Goal: Use online tool/utility: Utilize a website feature to perform a specific function

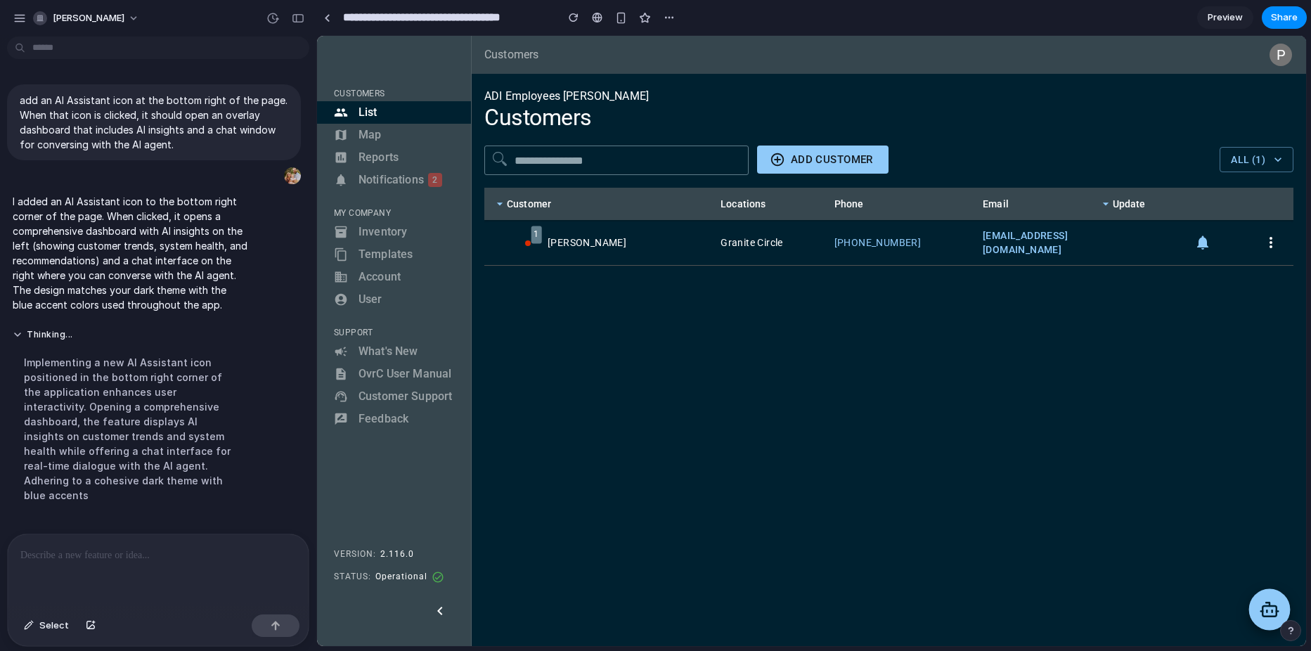
click at [1259, 607] on icon at bounding box center [1269, 609] width 20 height 20
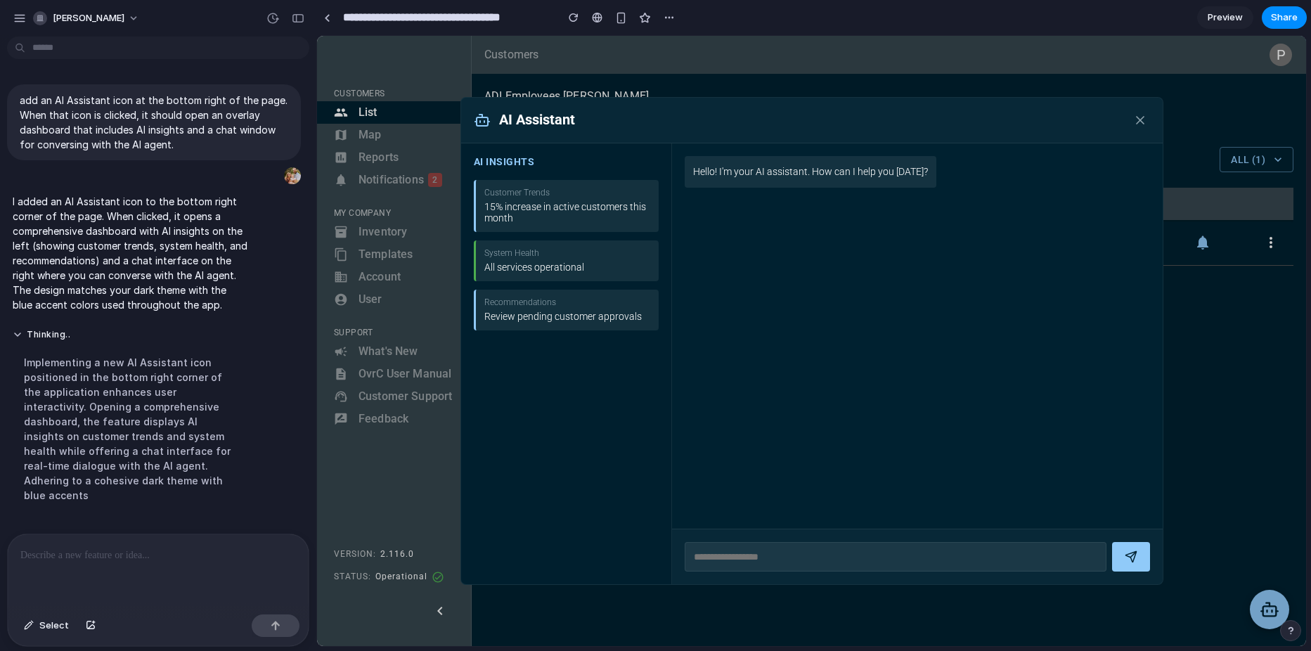
click at [535, 271] on div "All services operational" at bounding box center [567, 267] width 166 height 11
click at [542, 314] on div "Review pending customer approvals" at bounding box center [567, 316] width 166 height 11
click at [584, 260] on div "System Health All services operational" at bounding box center [566, 260] width 185 height 41
drag, startPoint x: 889, startPoint y: 547, endPoint x: 906, endPoint y: 536, distance: 20.9
click at [888, 547] on input "text" at bounding box center [896, 557] width 422 height 30
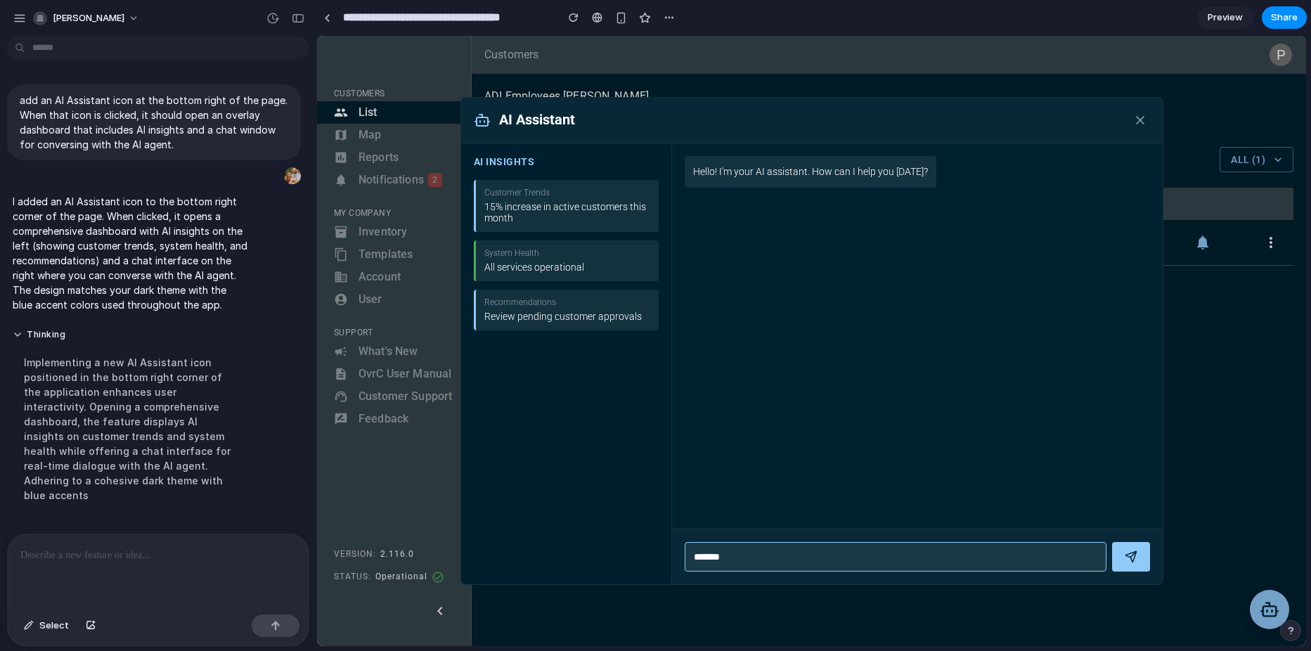
type input "********"
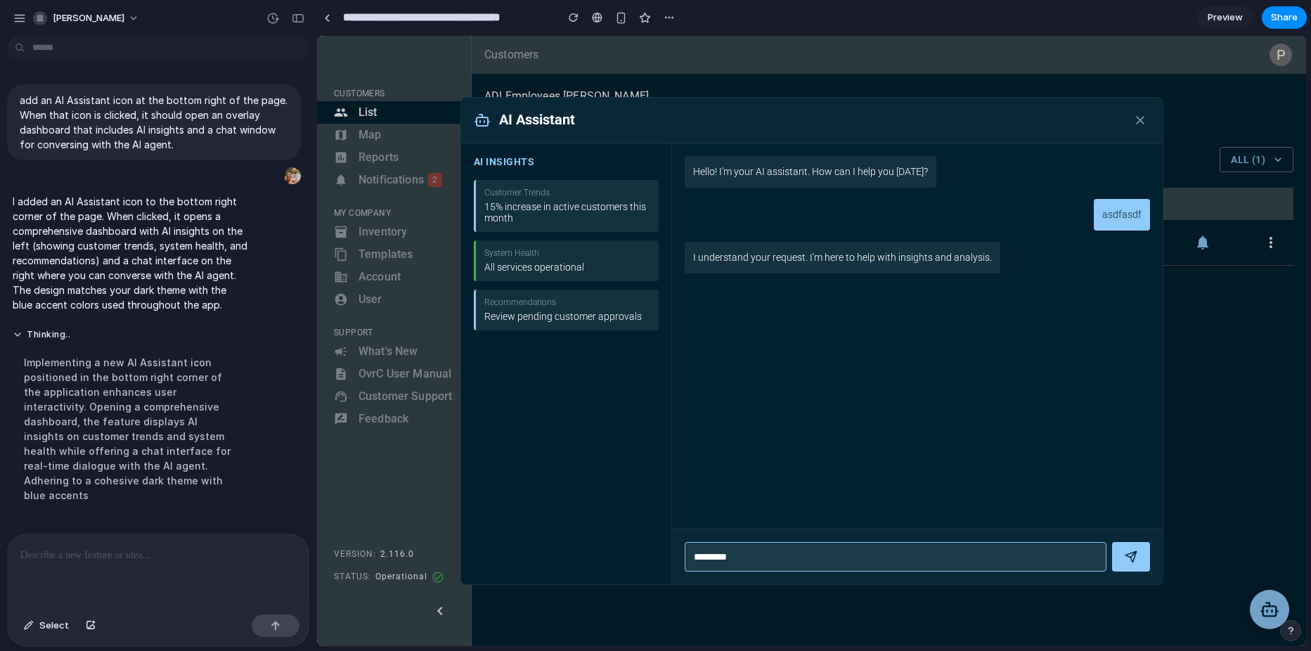
type input "**********"
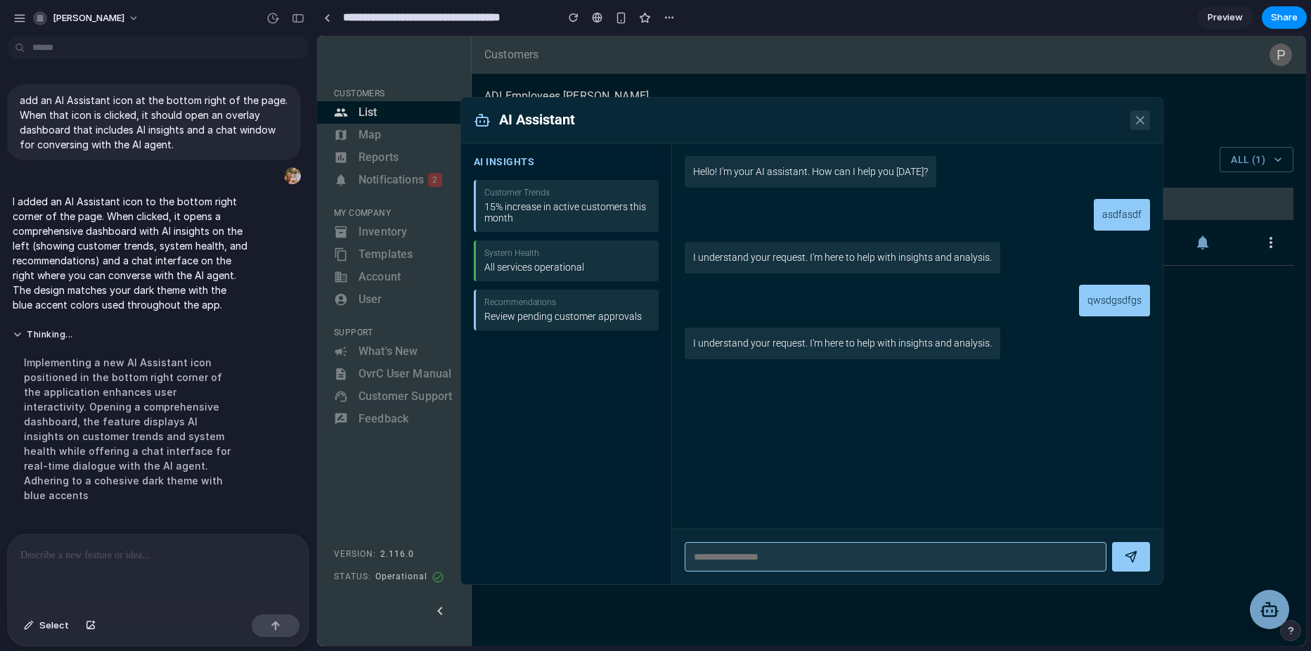
click at [1136, 114] on icon at bounding box center [1140, 120] width 14 height 14
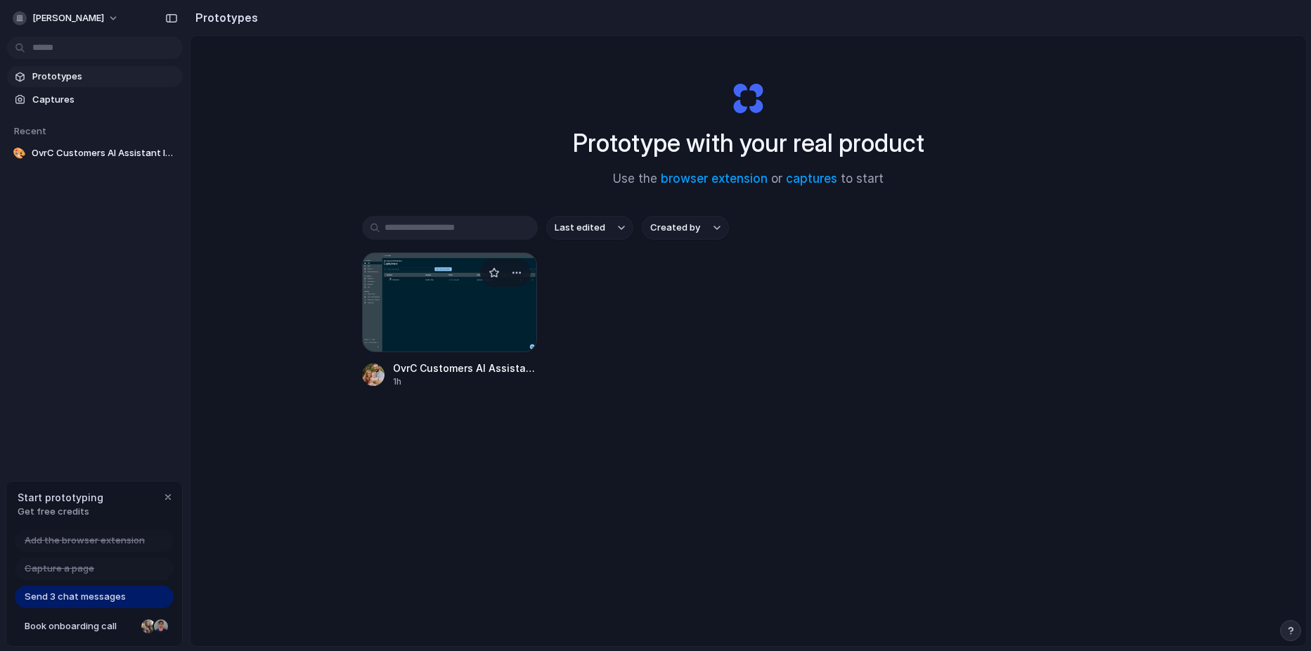
click at [439, 300] on div at bounding box center [450, 302] width 176 height 100
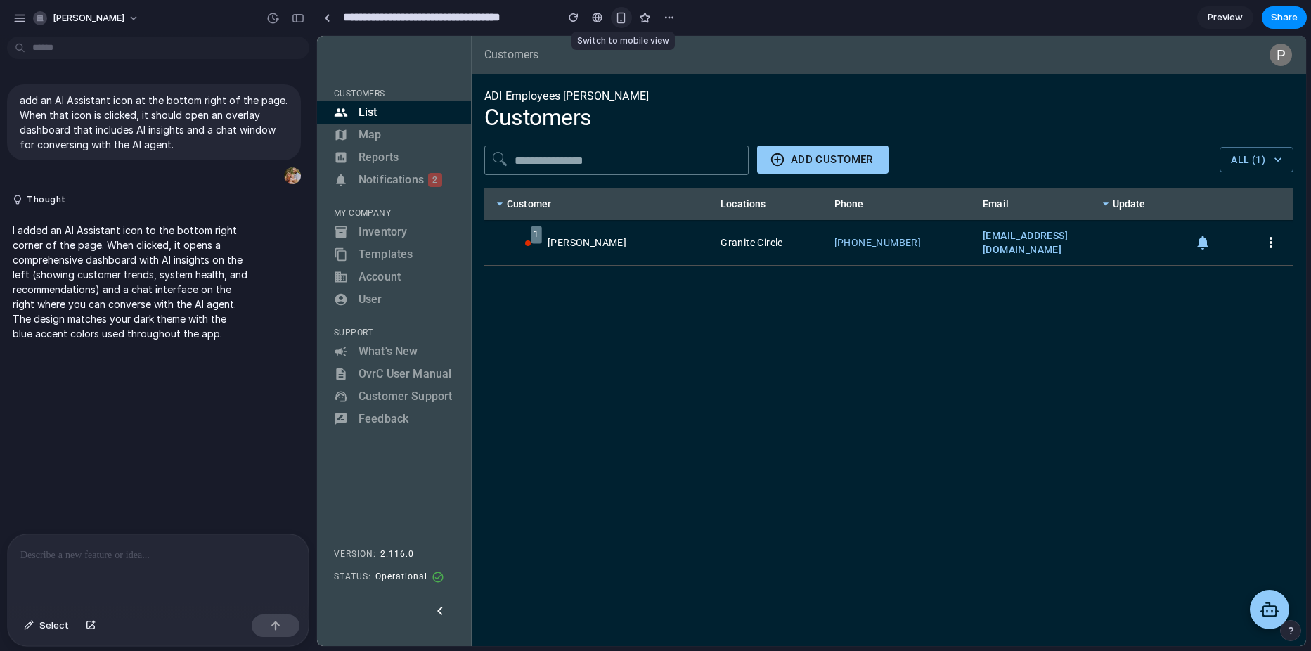
click at [620, 18] on div "button" at bounding box center [621, 18] width 12 height 12
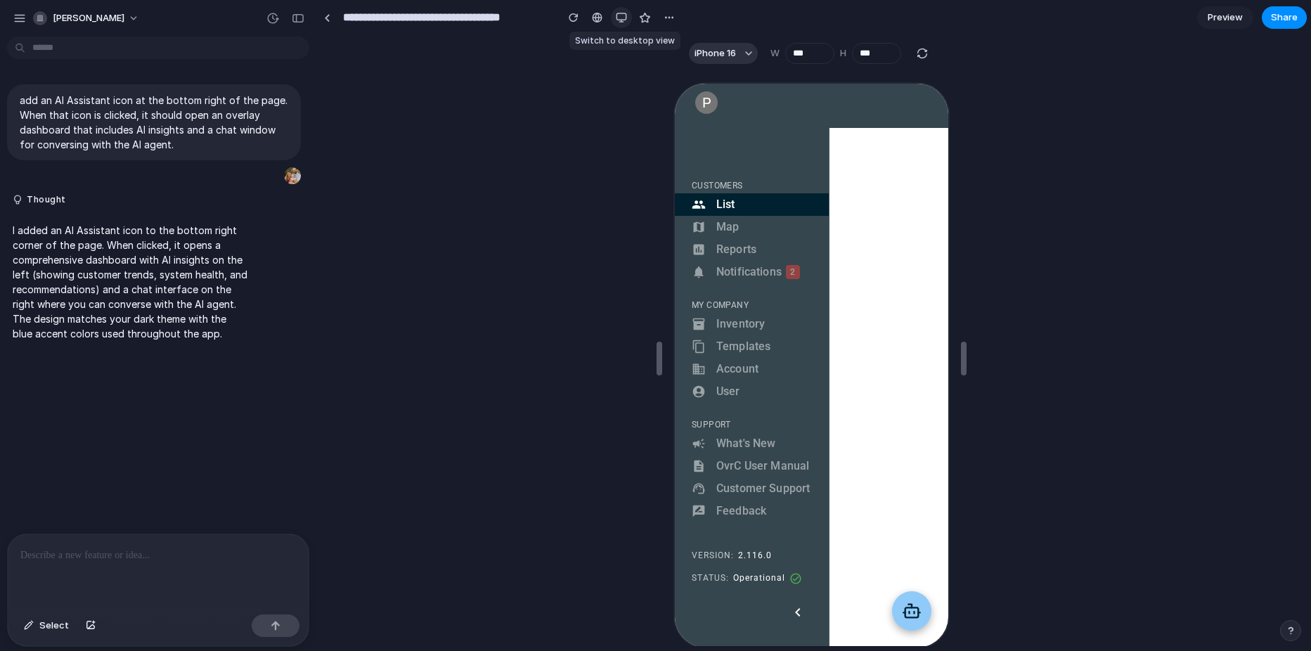
click at [620, 18] on div "button" at bounding box center [621, 17] width 11 height 11
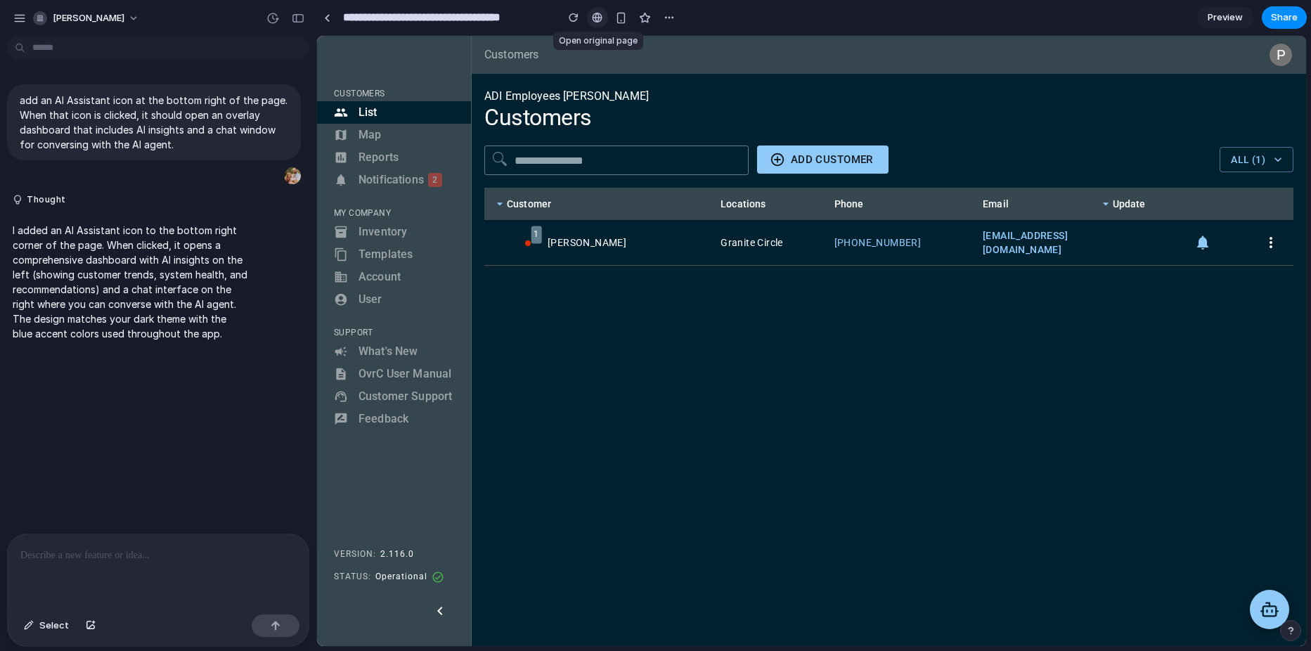
click at [599, 17] on div at bounding box center [597, 17] width 11 height 11
click at [99, 17] on span "[PERSON_NAME]" at bounding box center [89, 18] width 72 height 14
click at [101, 15] on div "Settings Invite members Change theme Sign out" at bounding box center [655, 325] width 1311 height 651
click at [26, 16] on button "button" at bounding box center [19, 18] width 21 height 21
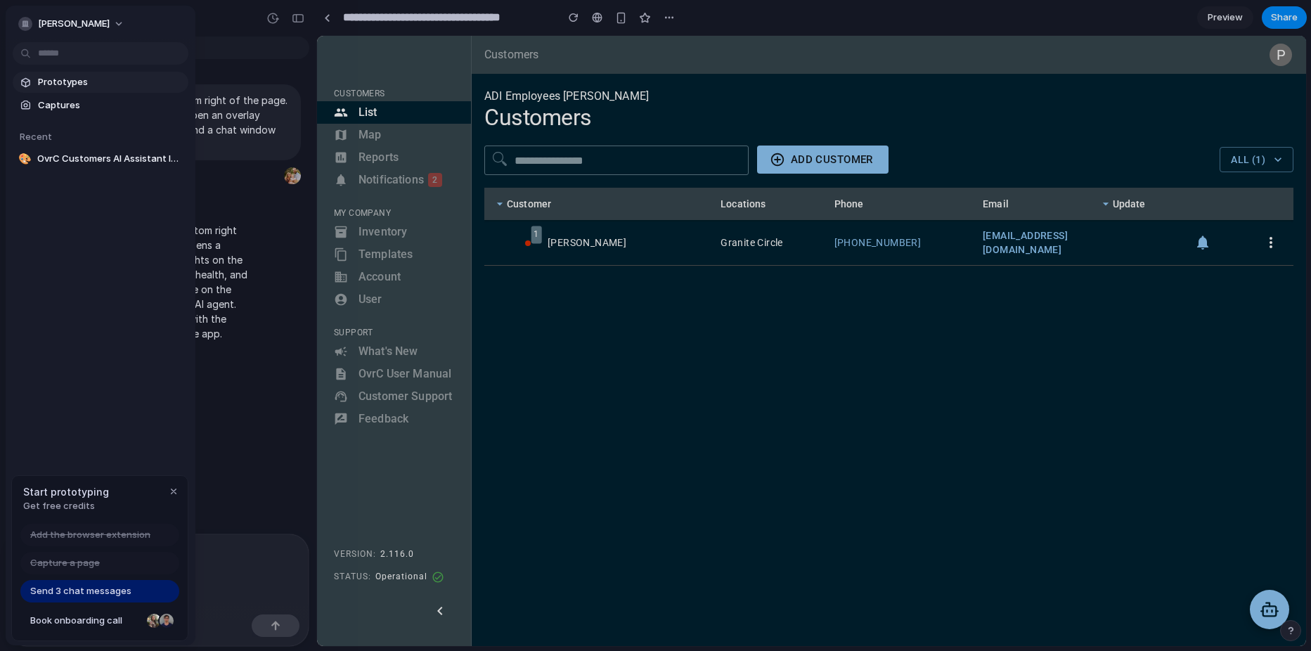
click at [84, 84] on span "Prototypes" at bounding box center [110, 82] width 145 height 14
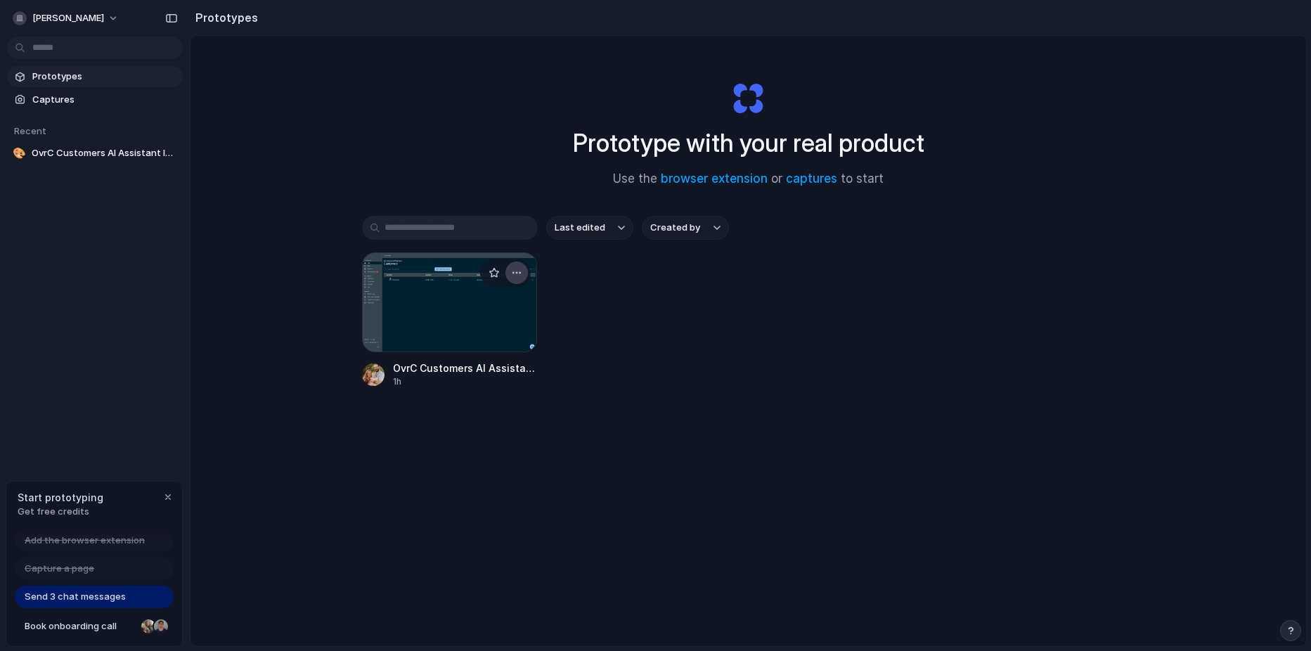
click at [507, 269] on button "button" at bounding box center [516, 273] width 22 height 22
click at [401, 309] on div "Open in new tab Rename Copy link Delete" at bounding box center [655, 325] width 1311 height 651
click at [48, 100] on span "Captures" at bounding box center [104, 100] width 145 height 14
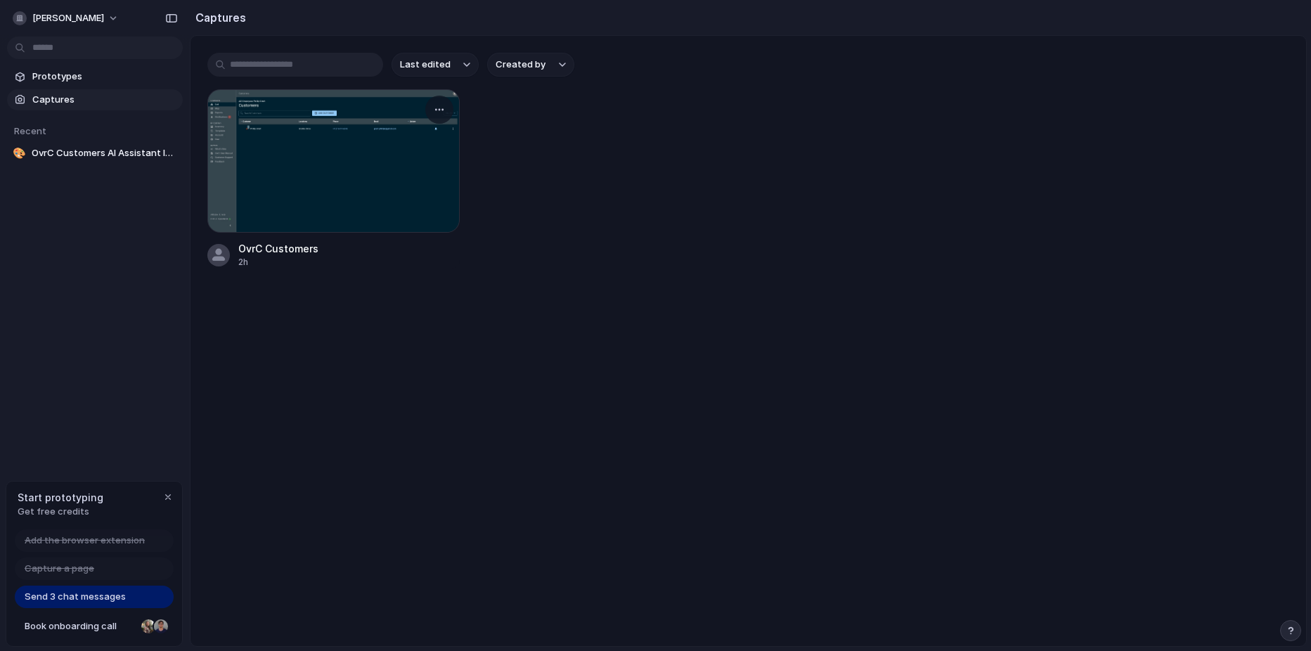
click at [334, 150] on div at bounding box center [333, 160] width 252 height 143
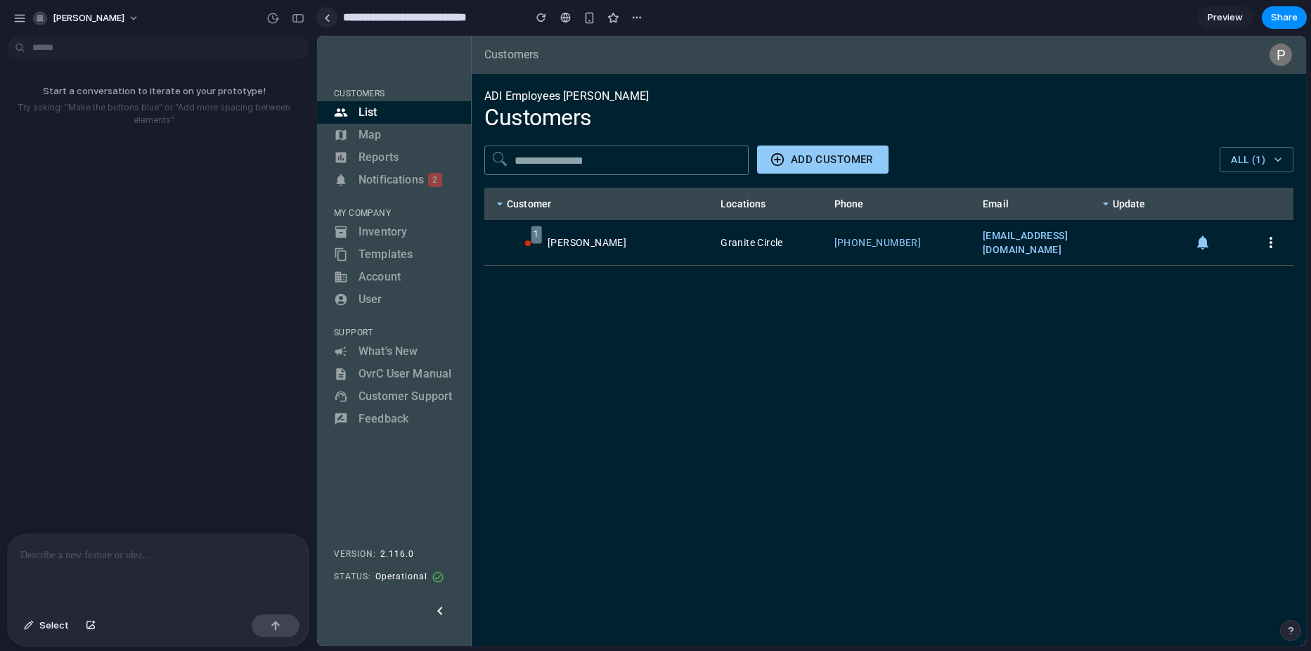
click at [329, 17] on div at bounding box center [327, 18] width 6 height 8
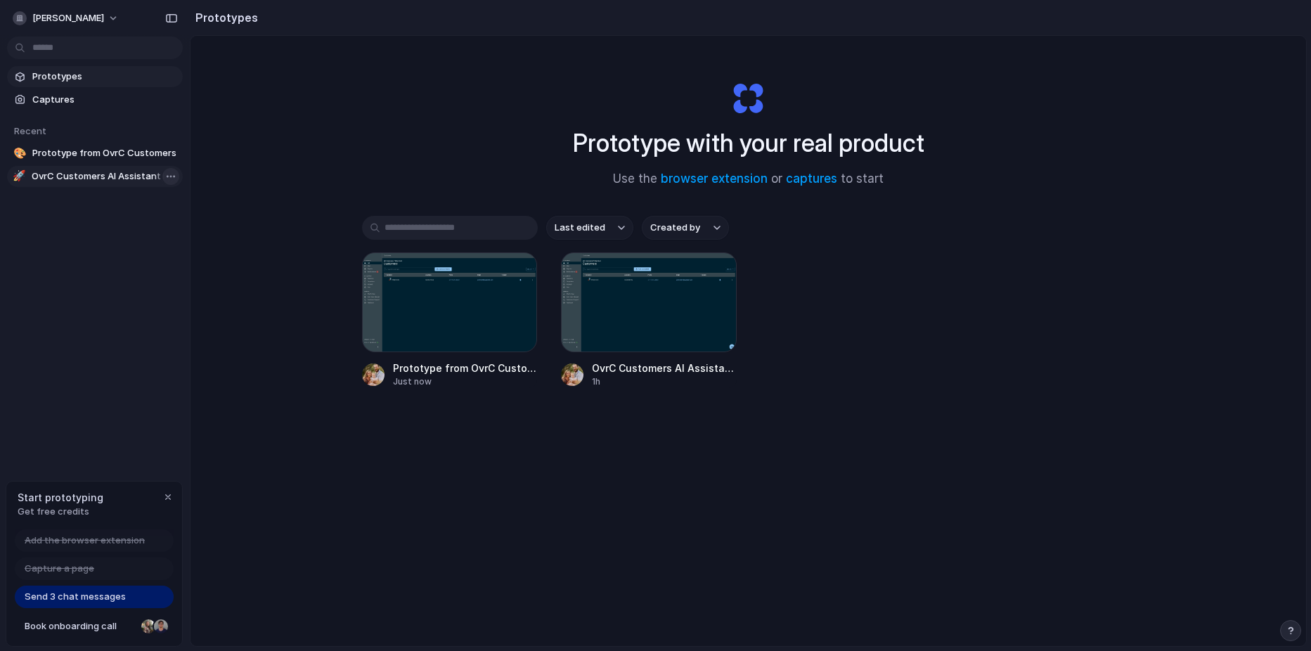
click at [168, 176] on body "phillip-grant Prototypes Captures Recent 🎨 Prototype from OvrC Customers 🚀 OvrC…" at bounding box center [655, 325] width 1311 height 651
click at [194, 244] on span "Delete" at bounding box center [188, 250] width 30 height 14
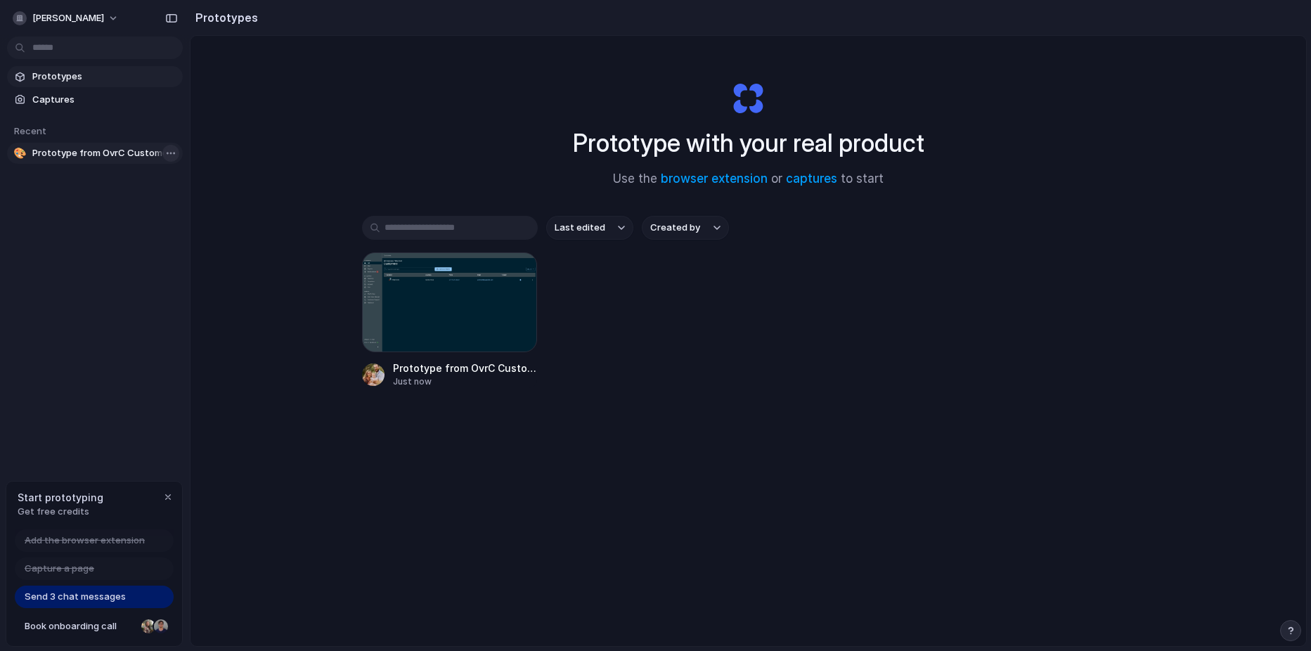
click at [167, 152] on body "phillip-grant Prototypes Captures Recent 🎨 Prototype from OvrC Customers Start …" at bounding box center [655, 325] width 1311 height 651
click at [101, 189] on div "Open in new tab Copy link Delete" at bounding box center [655, 325] width 1311 height 651
click at [53, 96] on span "Captures" at bounding box center [104, 100] width 145 height 14
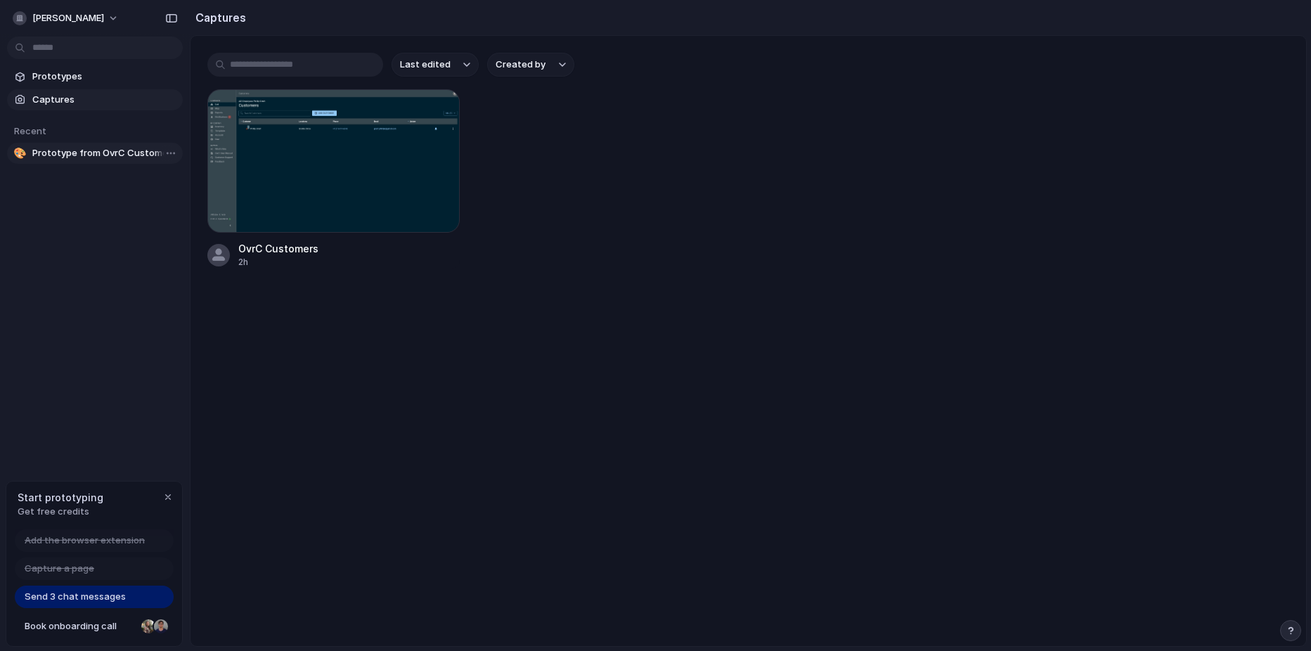
click at [98, 155] on span "Prototype from OvrC Customers" at bounding box center [104, 153] width 145 height 14
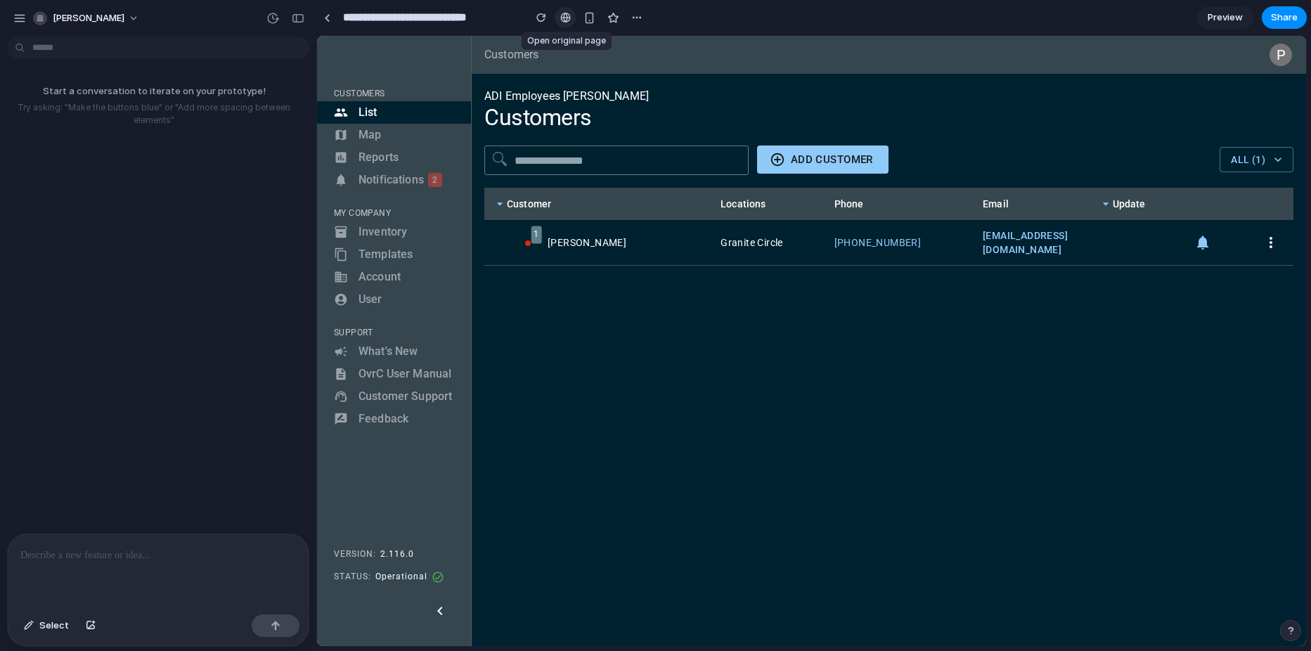
click at [560, 17] on div at bounding box center [565, 17] width 11 height 11
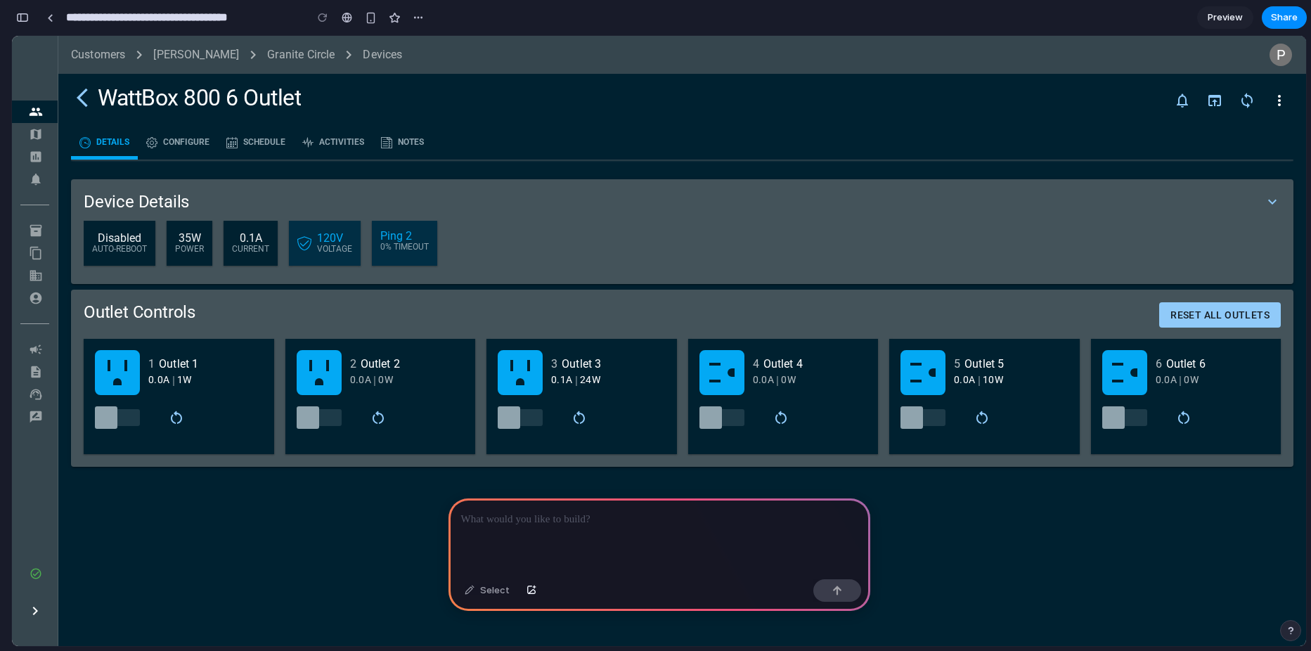
click at [487, 524] on div at bounding box center [660, 535] width 422 height 75
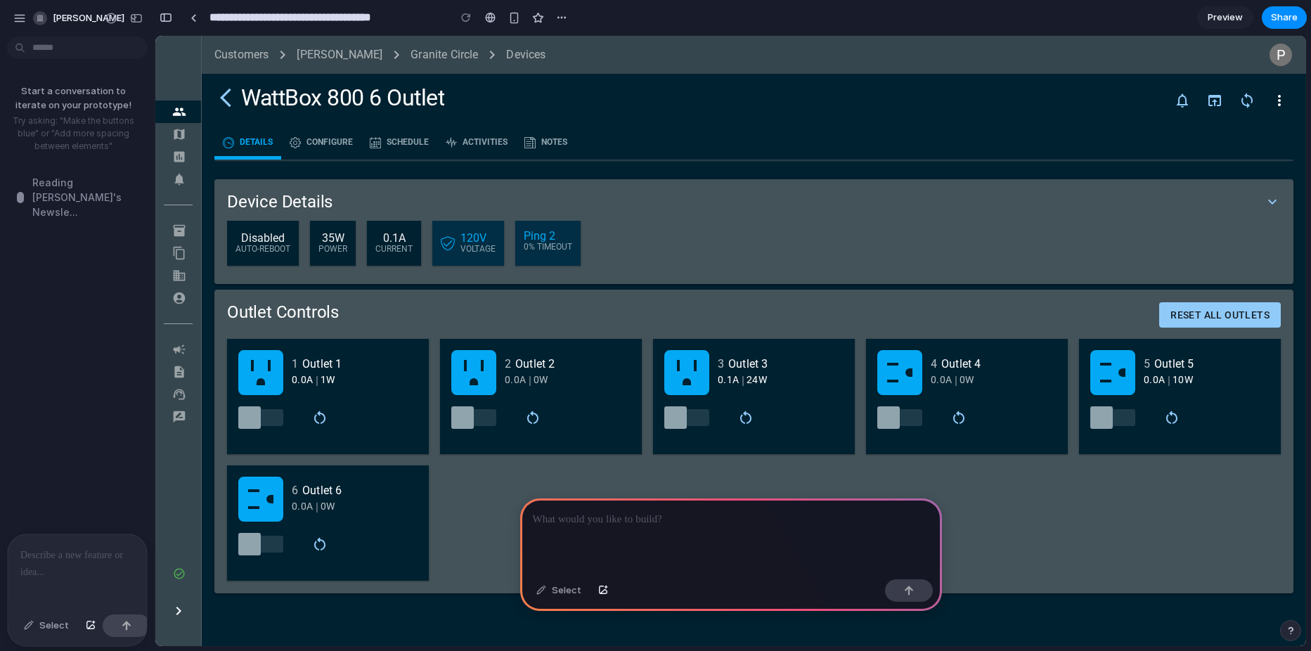
click at [58, 197] on div "Start a conversation to iterate on your prototype! Try asking: "Make the button…" at bounding box center [73, 287] width 146 height 491
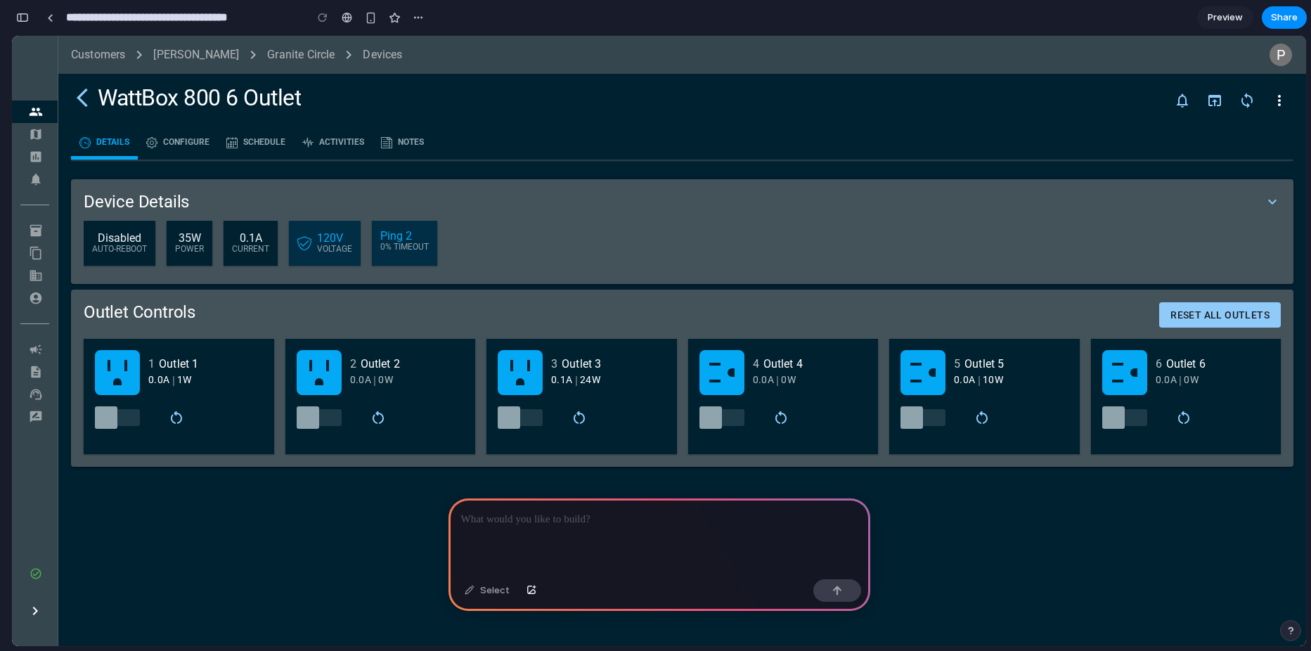
click at [561, 517] on p at bounding box center [659, 519] width 397 height 17
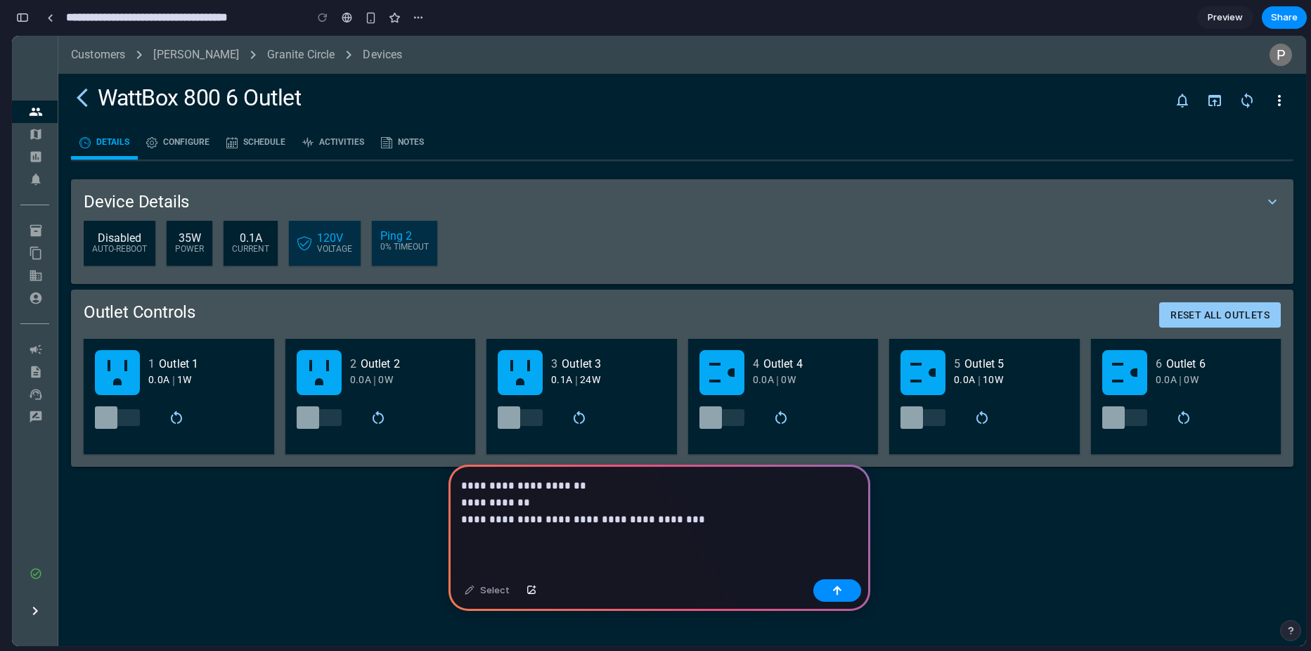
click at [524, 478] on p "**********" at bounding box center [656, 502] width 391 height 51
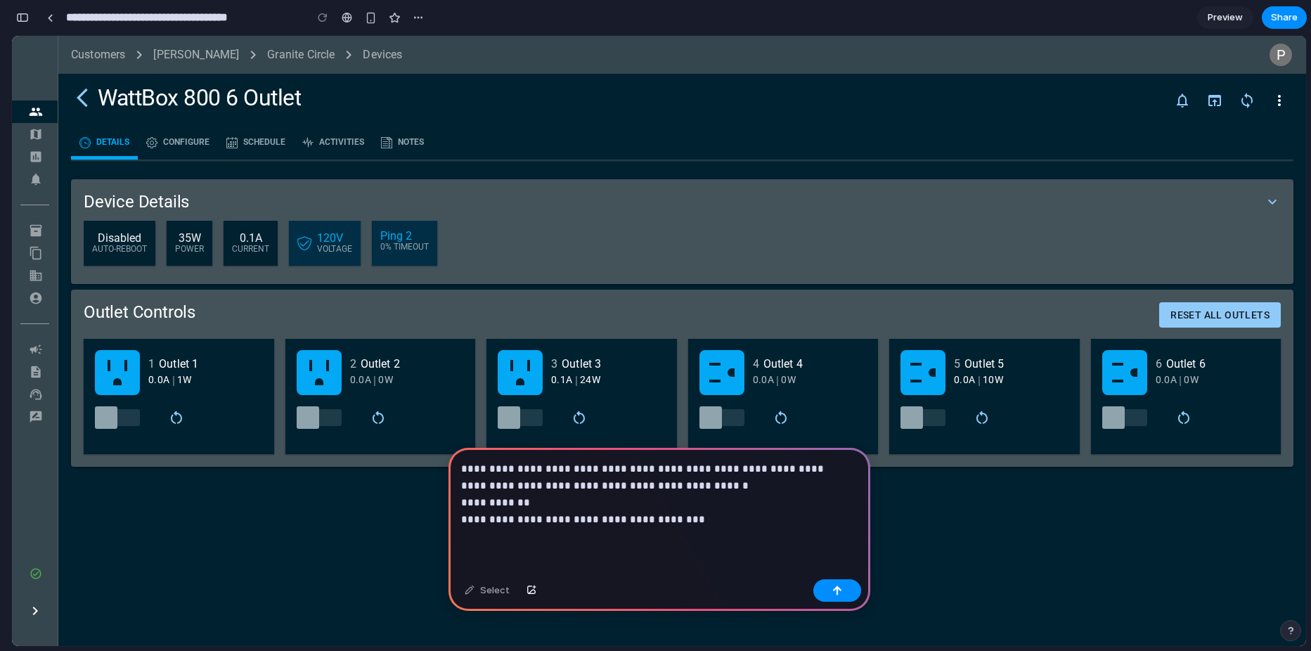
click at [465, 496] on p "**********" at bounding box center [656, 494] width 391 height 67
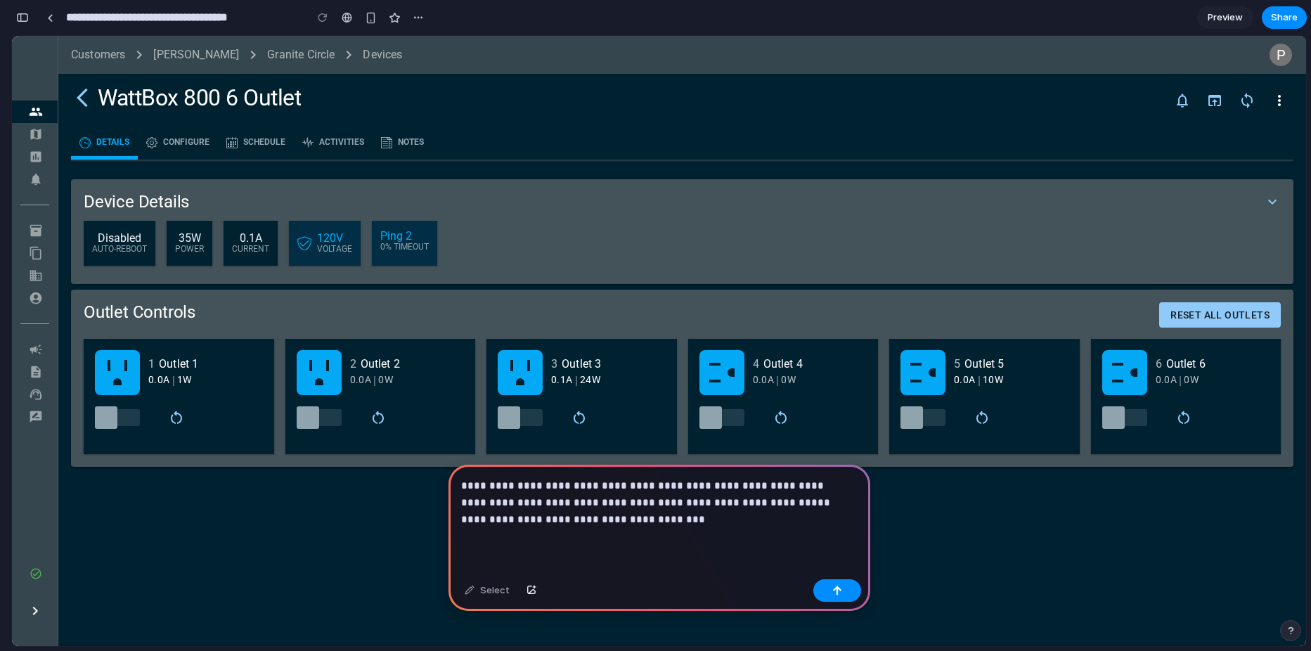
click at [457, 512] on div "**********" at bounding box center [660, 519] width 422 height 109
click at [689, 513] on p "**********" at bounding box center [656, 502] width 391 height 51
click at [839, 594] on div "button" at bounding box center [837, 591] width 10 height 10
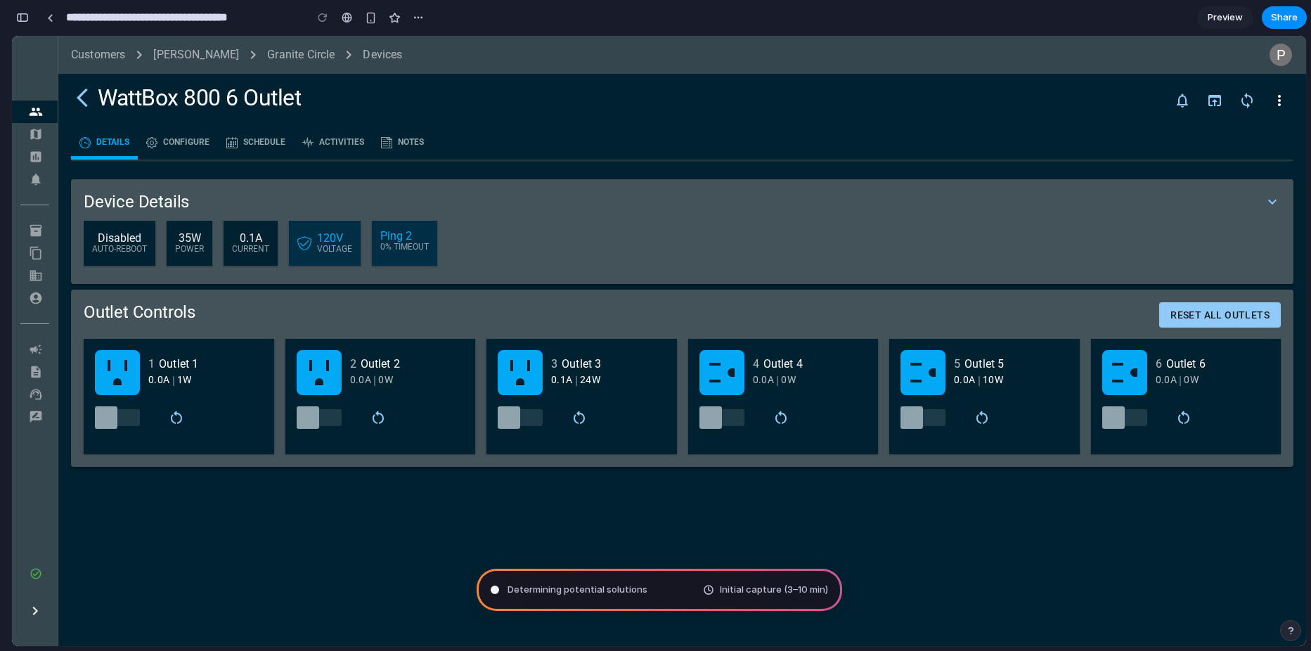
type input "**********"
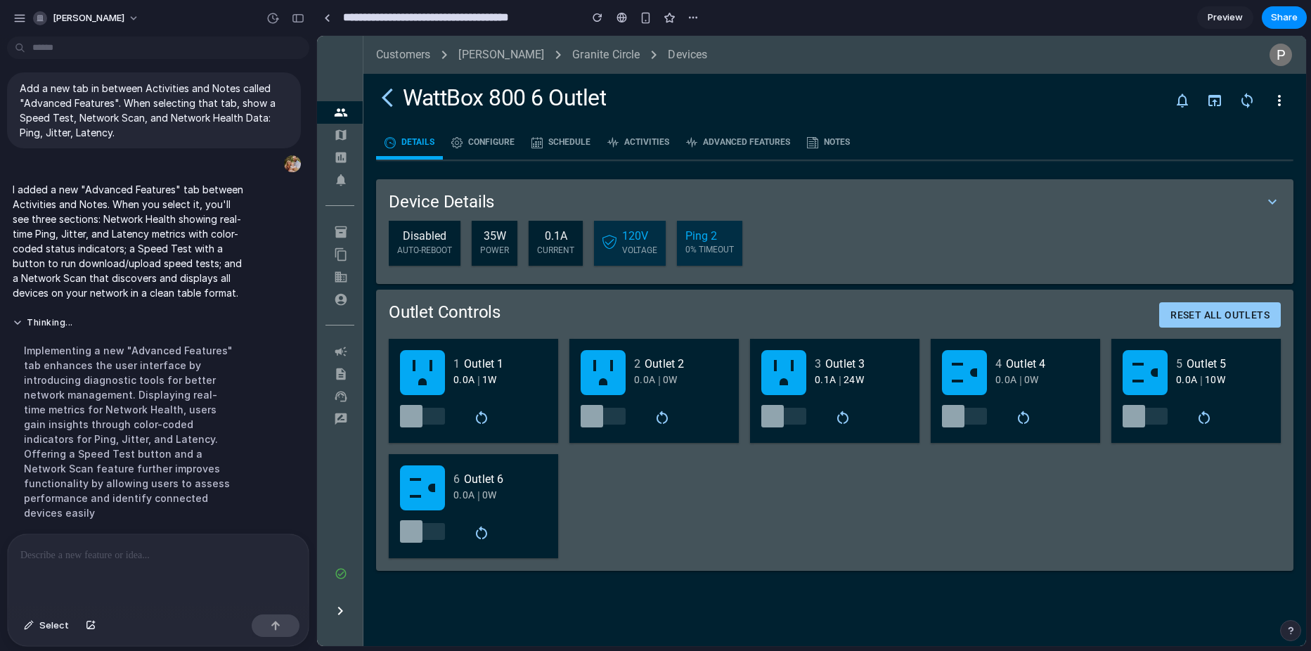
click at [732, 143] on span at bounding box center [738, 143] width 121 height 34
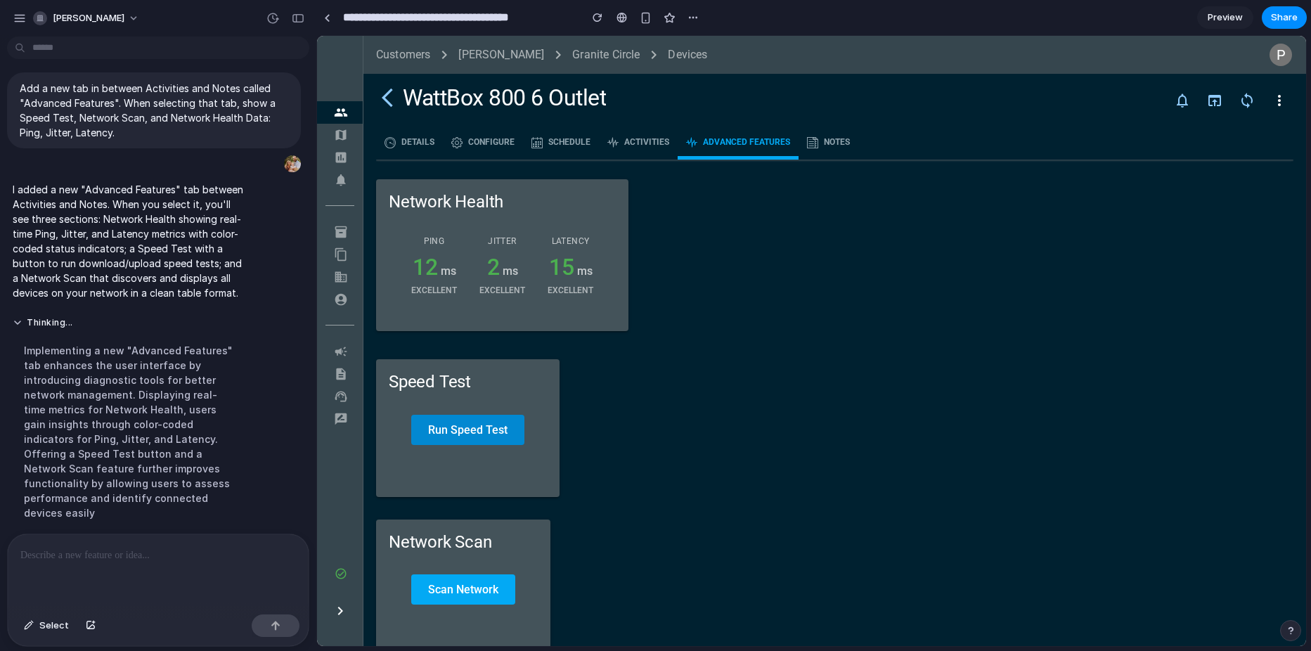
click at [458, 427] on button "Run Speed Test" at bounding box center [467, 430] width 113 height 30
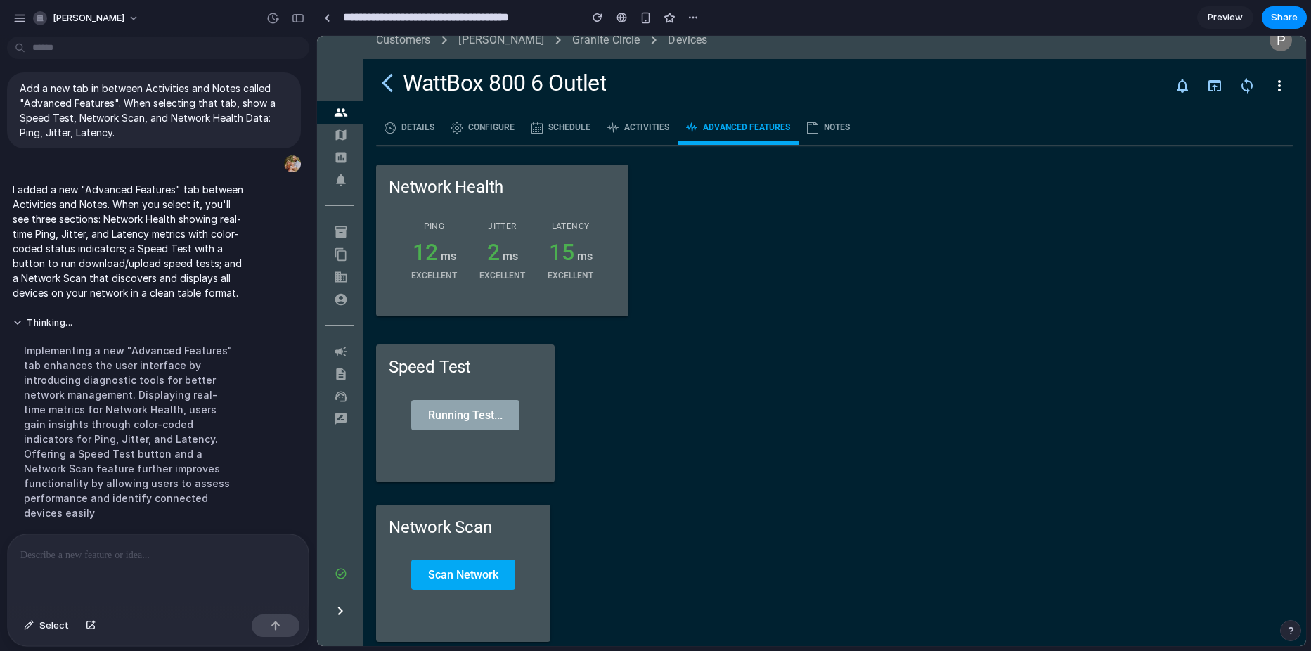
scroll to position [19, 0]
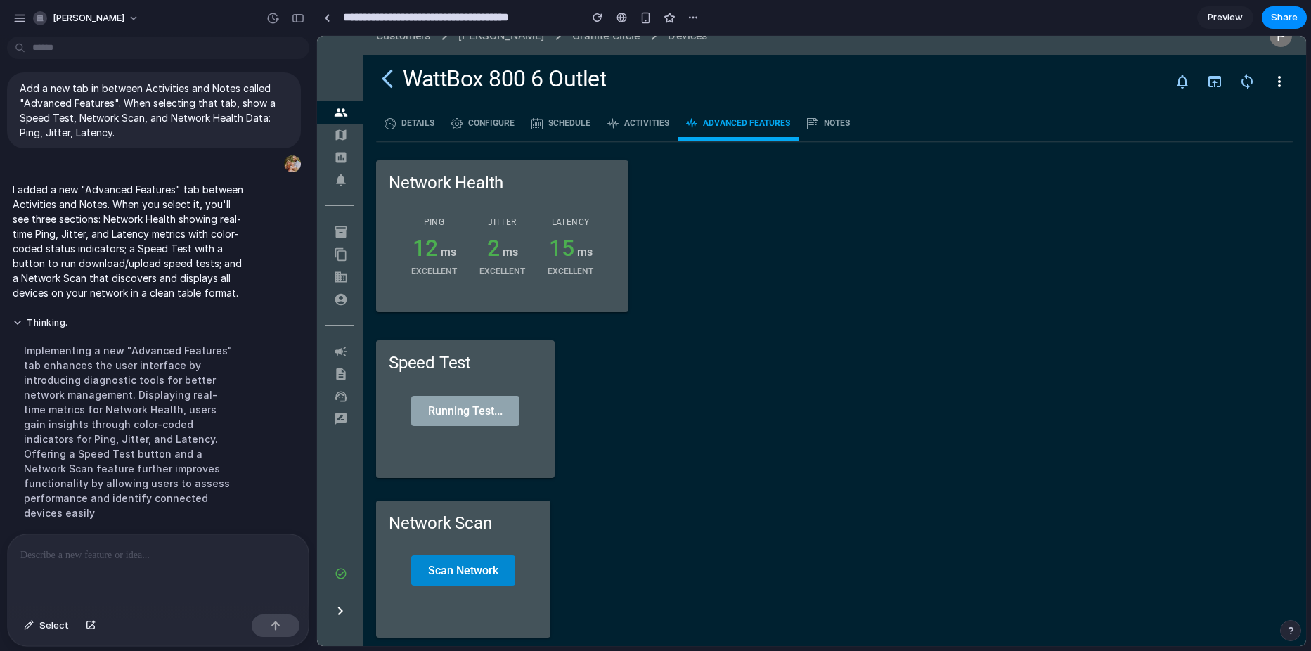
click at [478, 573] on button "Scan Network" at bounding box center [463, 570] width 104 height 30
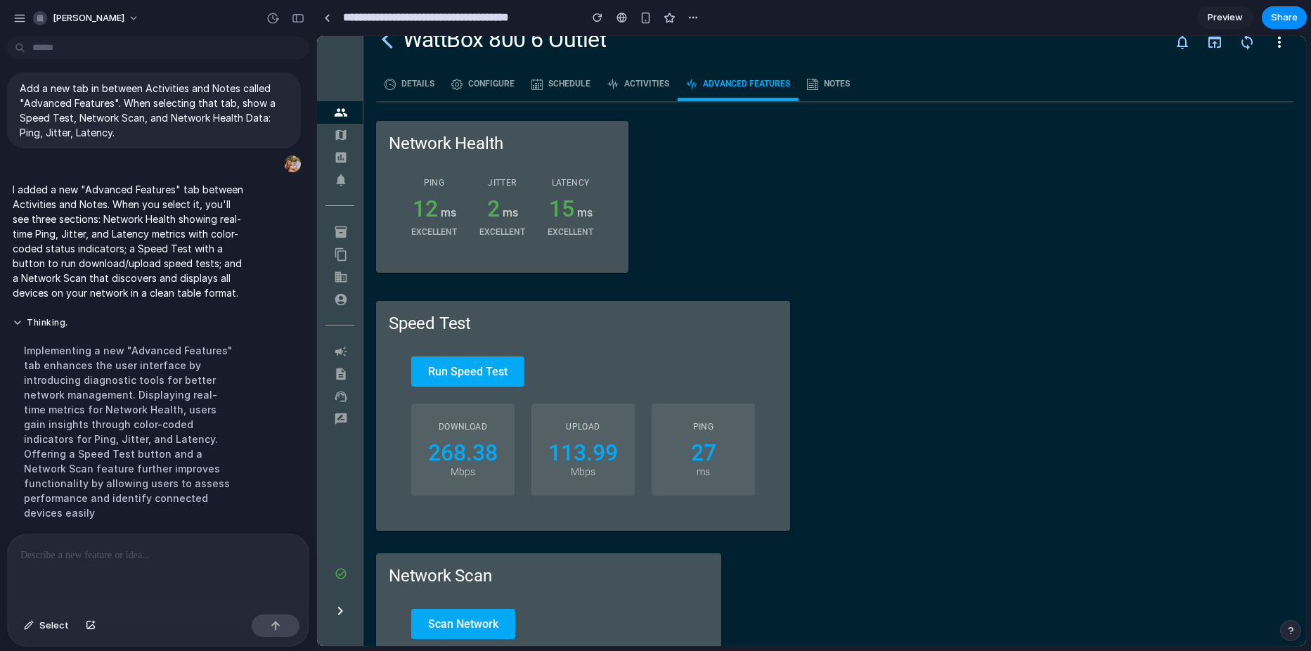
scroll to position [0, 0]
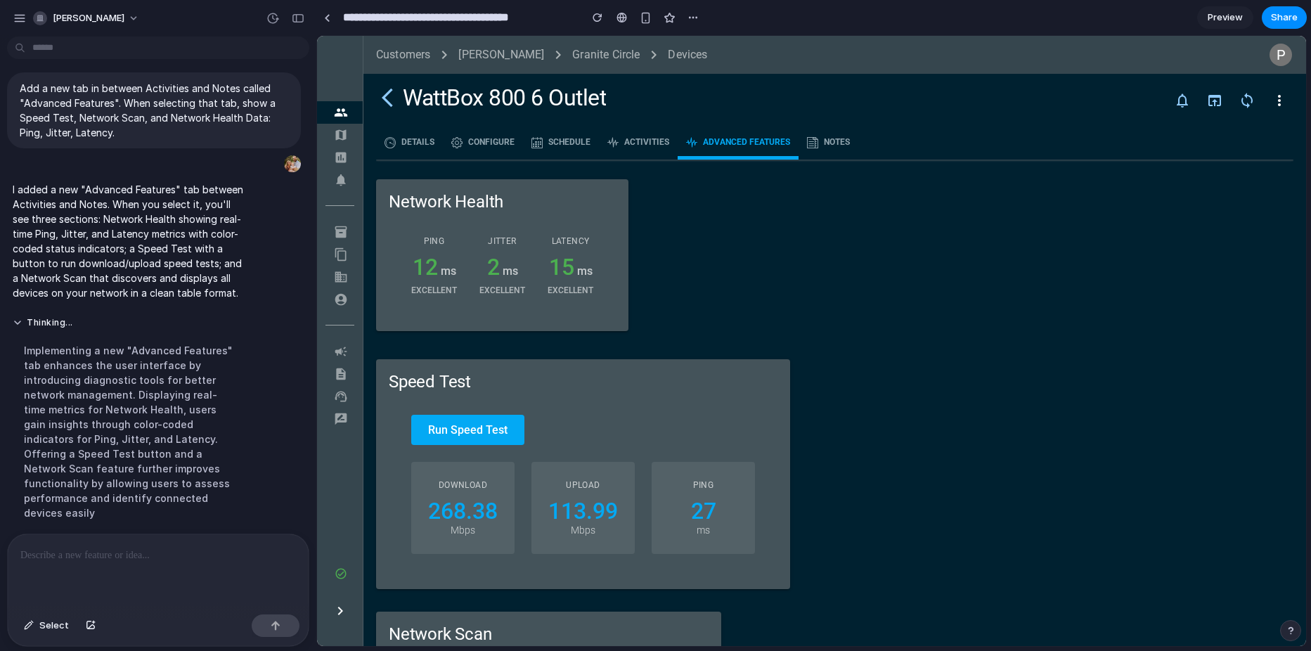
click at [632, 141] on span at bounding box center [638, 143] width 79 height 34
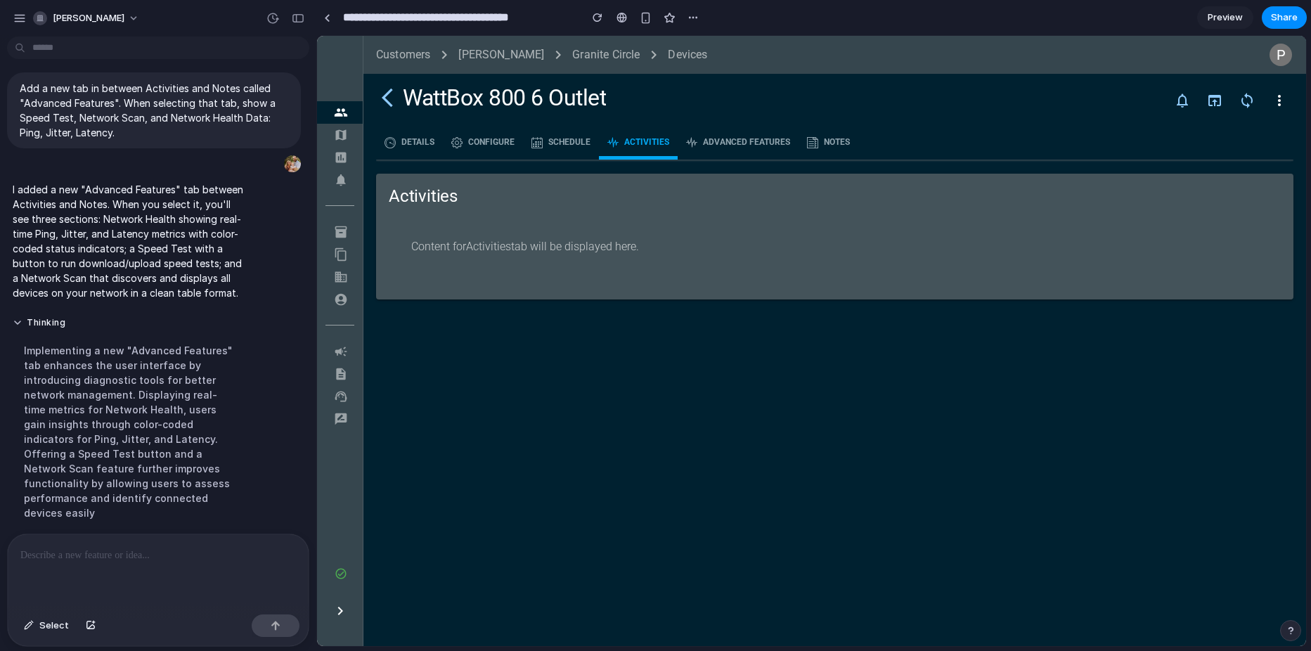
click at [423, 136] on span at bounding box center [409, 143] width 67 height 34
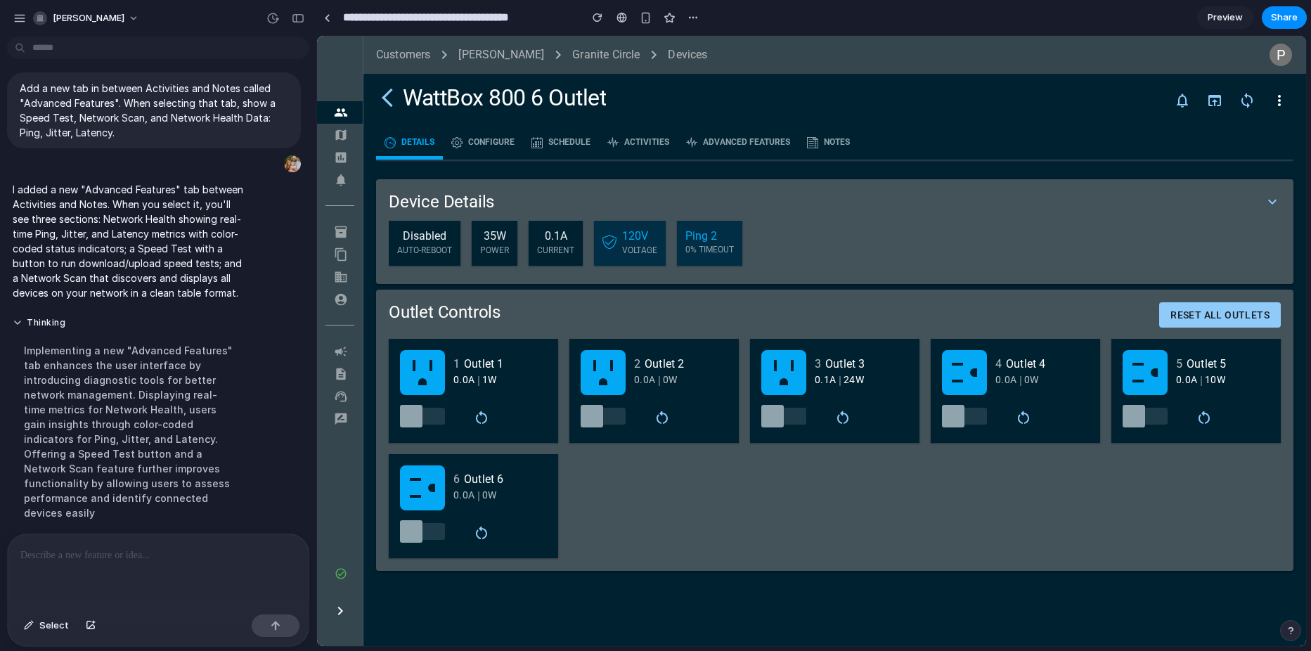
click at [494, 144] on span at bounding box center [483, 143] width 80 height 34
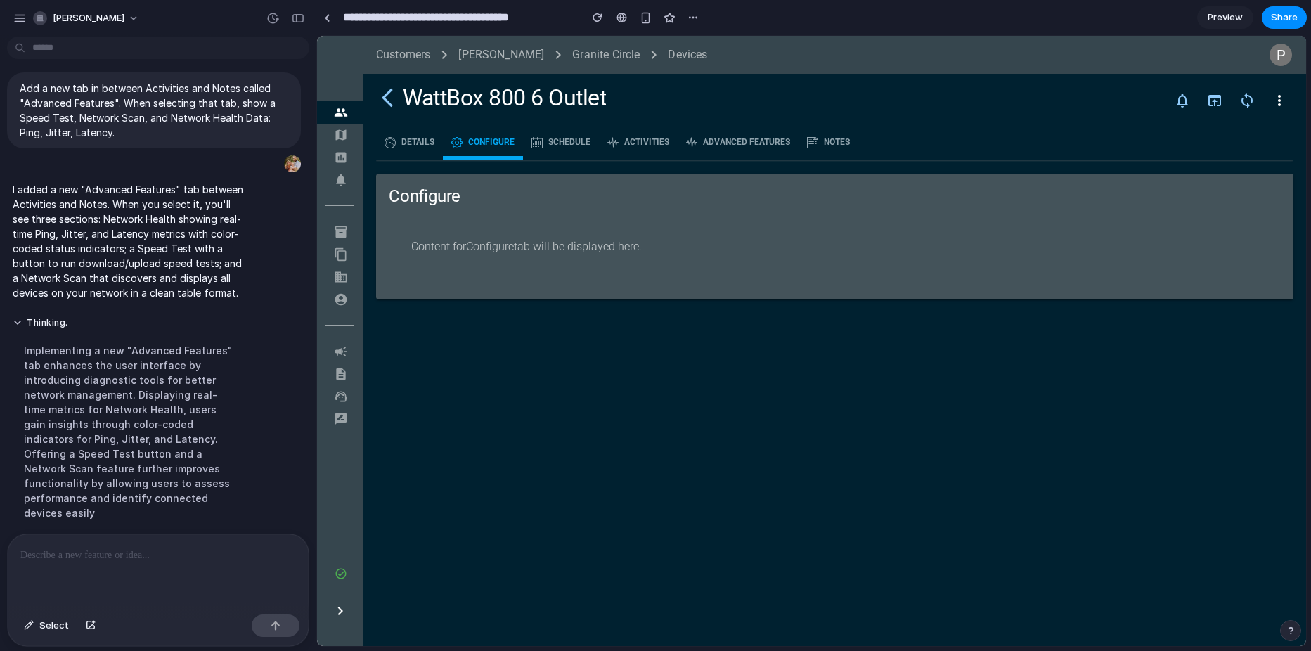
click at [574, 144] on span at bounding box center [561, 143] width 76 height 34
click at [637, 146] on span at bounding box center [638, 143] width 79 height 34
click at [722, 148] on span at bounding box center [738, 143] width 121 height 34
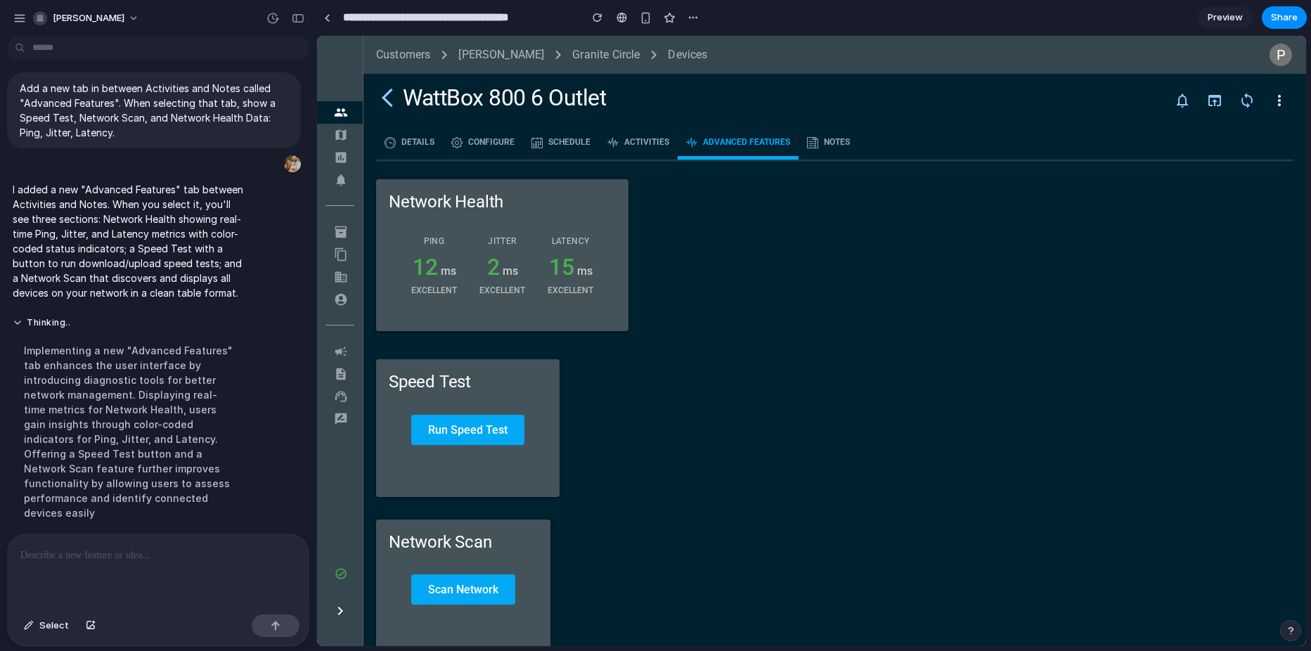
click at [418, 136] on span at bounding box center [409, 143] width 67 height 34
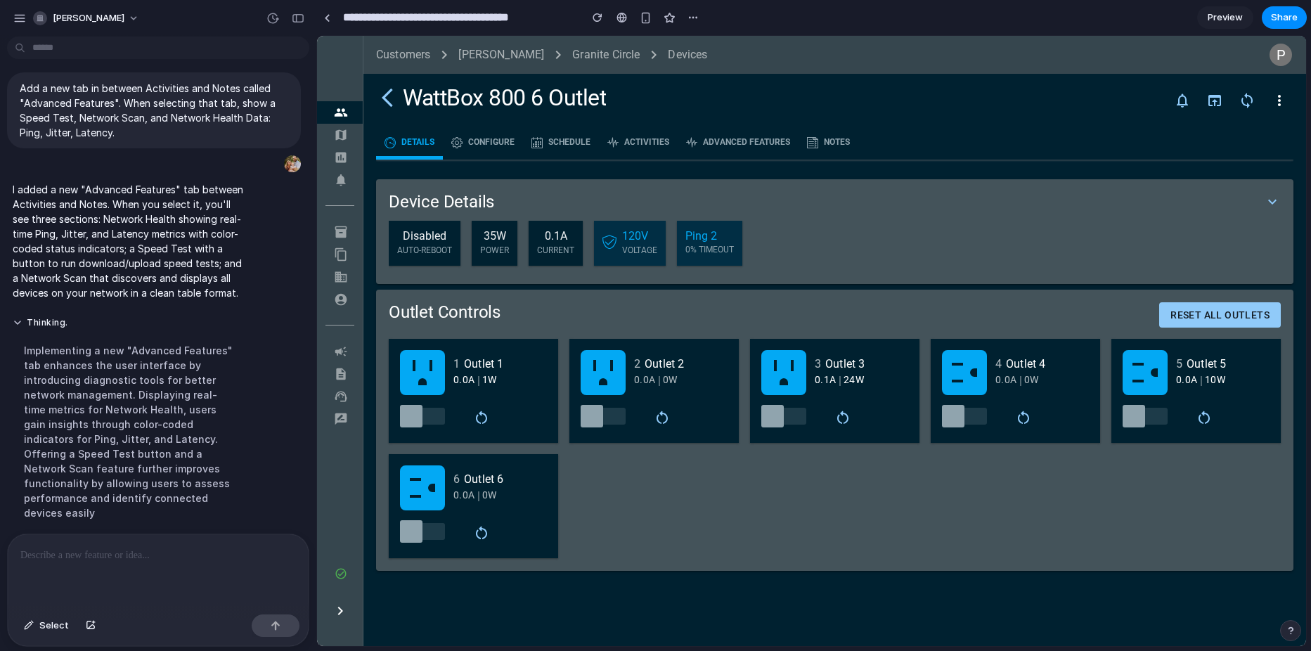
drag, startPoint x: 726, startPoint y: 141, endPoint x: 756, endPoint y: 172, distance: 43.7
click at [726, 141] on span at bounding box center [738, 143] width 121 height 34
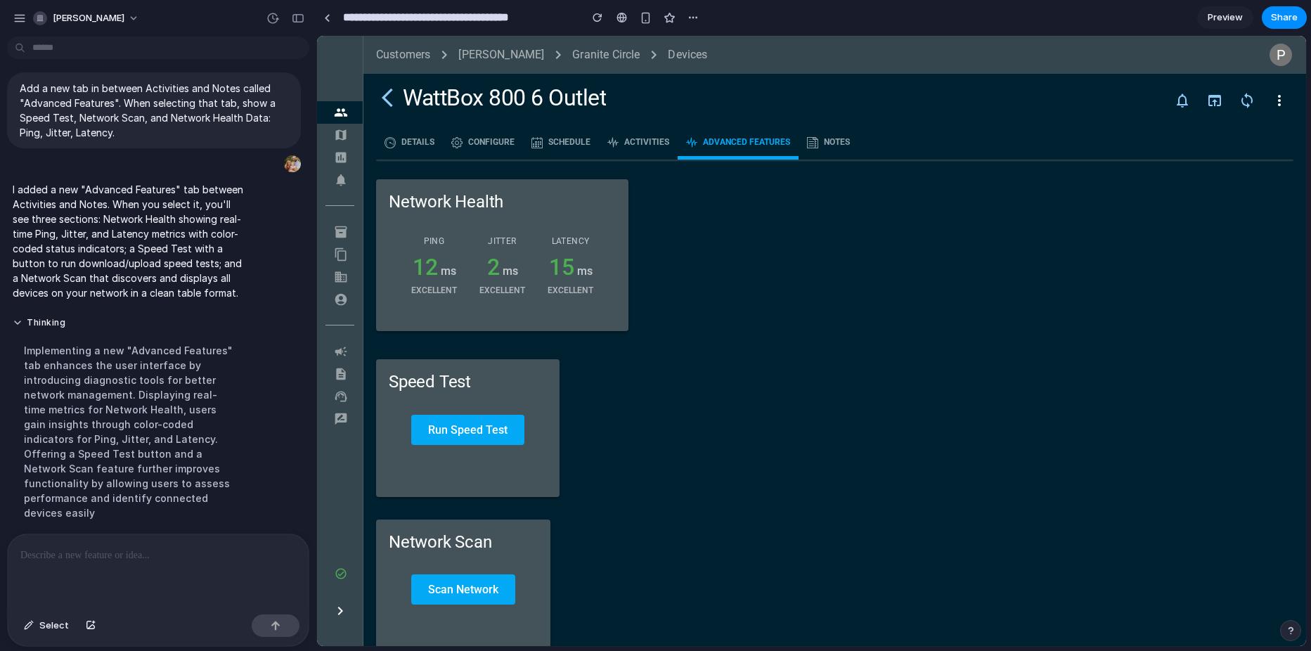
drag, startPoint x: 66, startPoint y: 550, endPoint x: 74, endPoint y: 550, distance: 7.7
click at [67, 550] on p at bounding box center [158, 555] width 276 height 17
click at [472, 420] on button "Run Speed Test" at bounding box center [467, 430] width 113 height 30
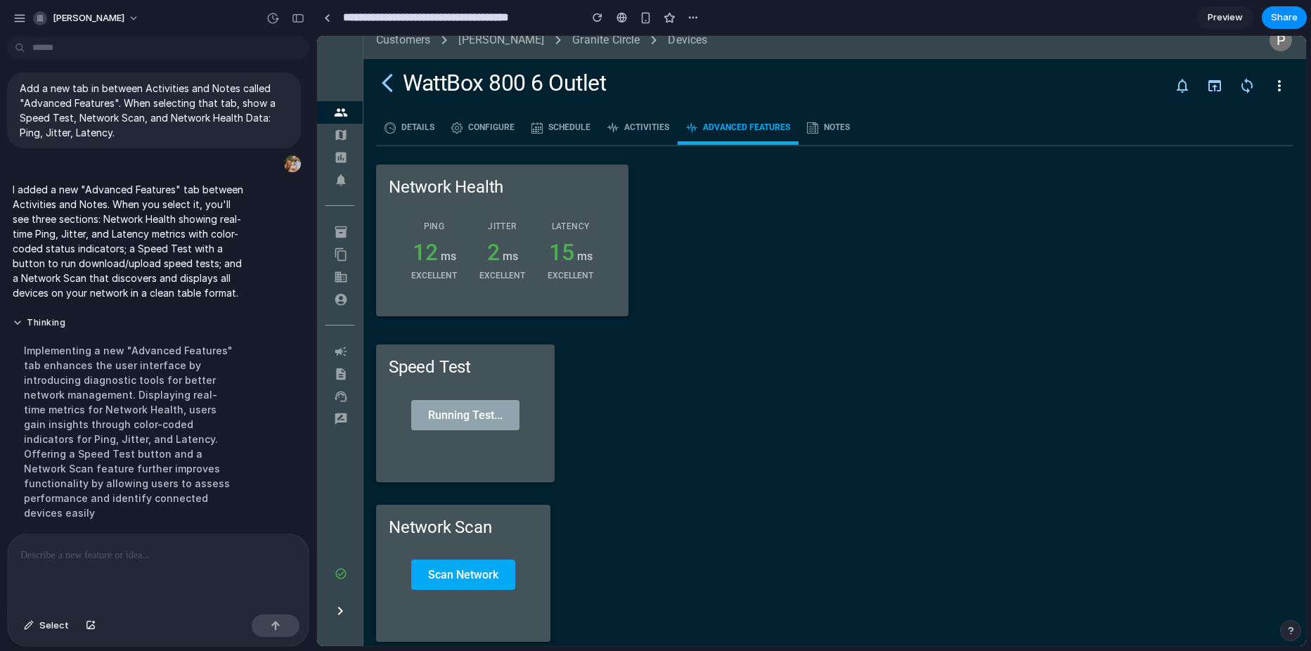
scroll to position [19, 0]
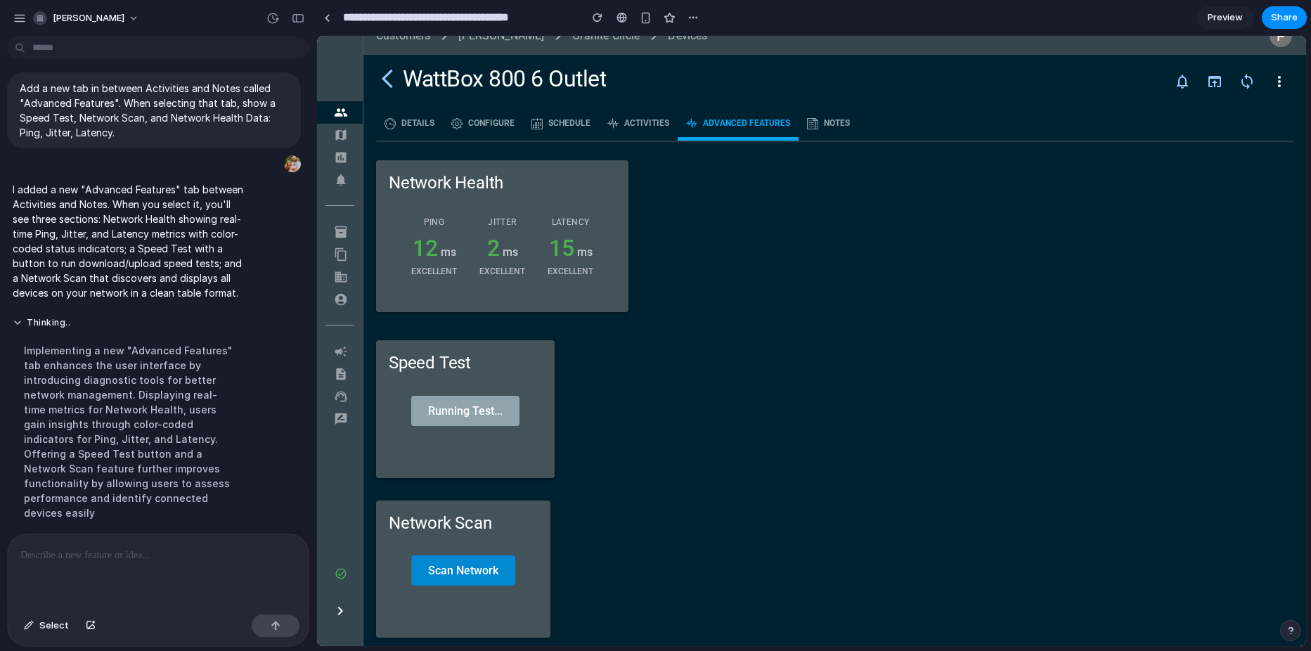
click at [468, 578] on button "Scan Network" at bounding box center [463, 570] width 104 height 30
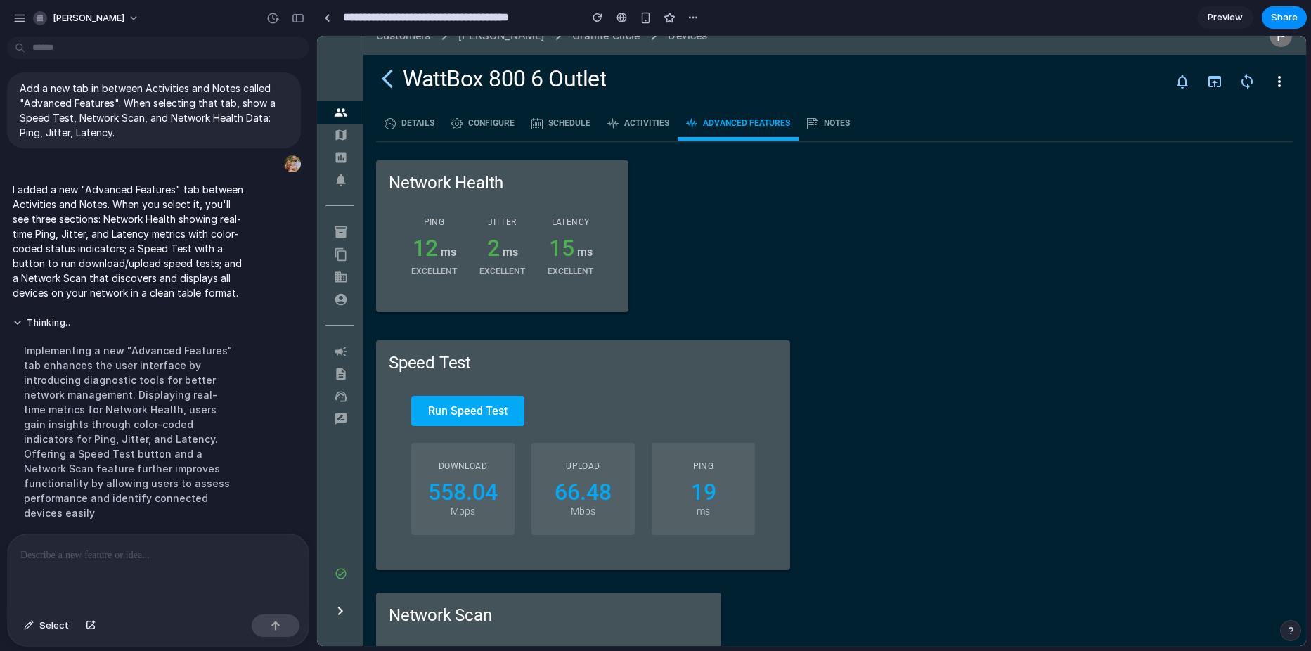
click at [83, 564] on div at bounding box center [158, 571] width 301 height 75
click at [90, 623] on div "button" at bounding box center [91, 626] width 10 height 8
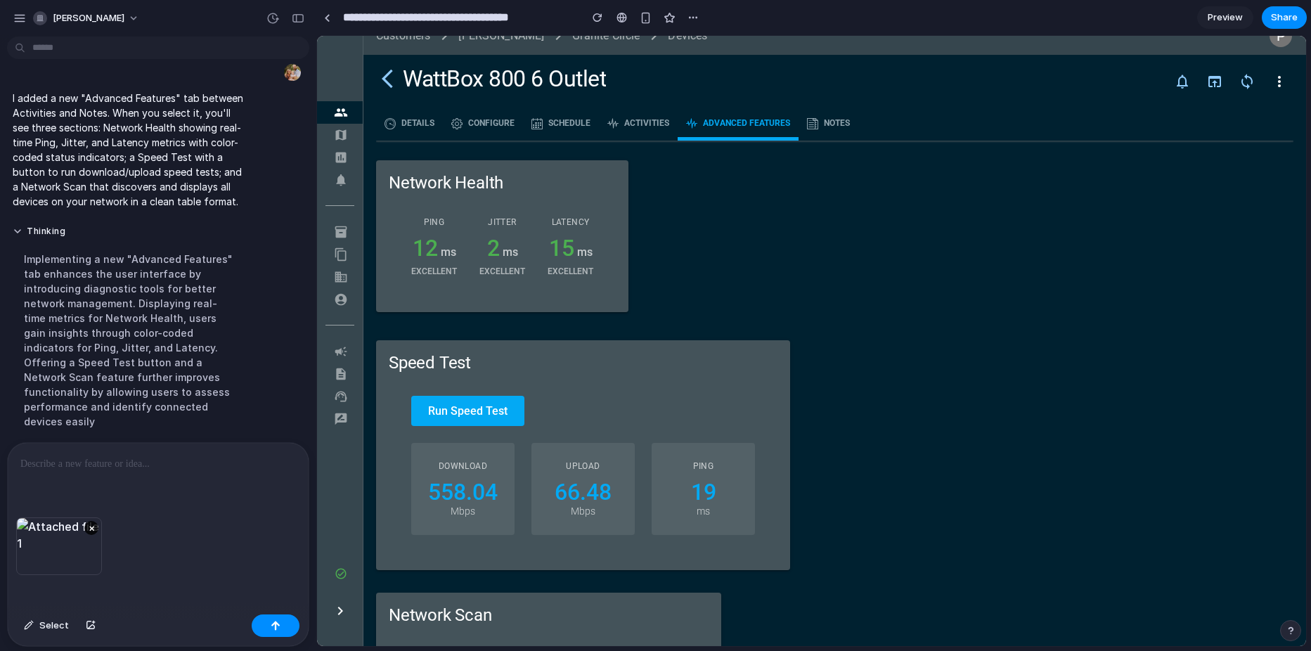
click at [30, 459] on p at bounding box center [158, 464] width 276 height 17
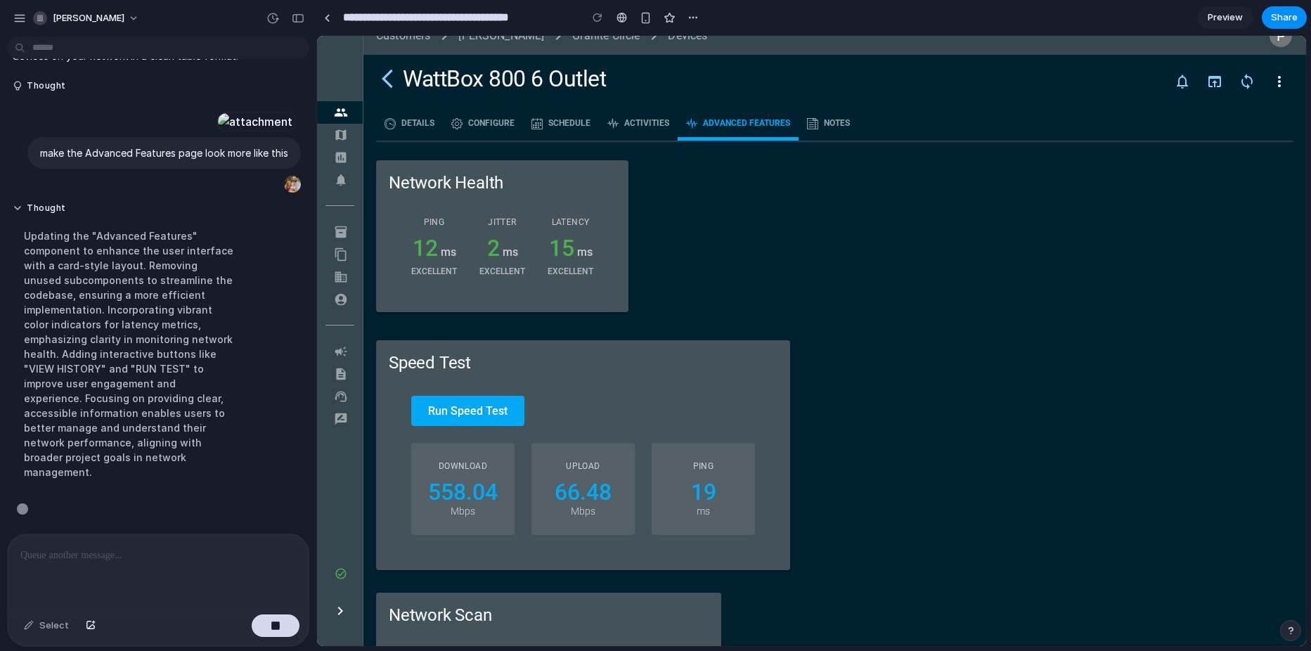
scroll to position [362, 0]
drag, startPoint x: 423, startPoint y: 129, endPoint x: 477, endPoint y: 137, distance: 54.7
click at [423, 129] on span at bounding box center [409, 124] width 67 height 34
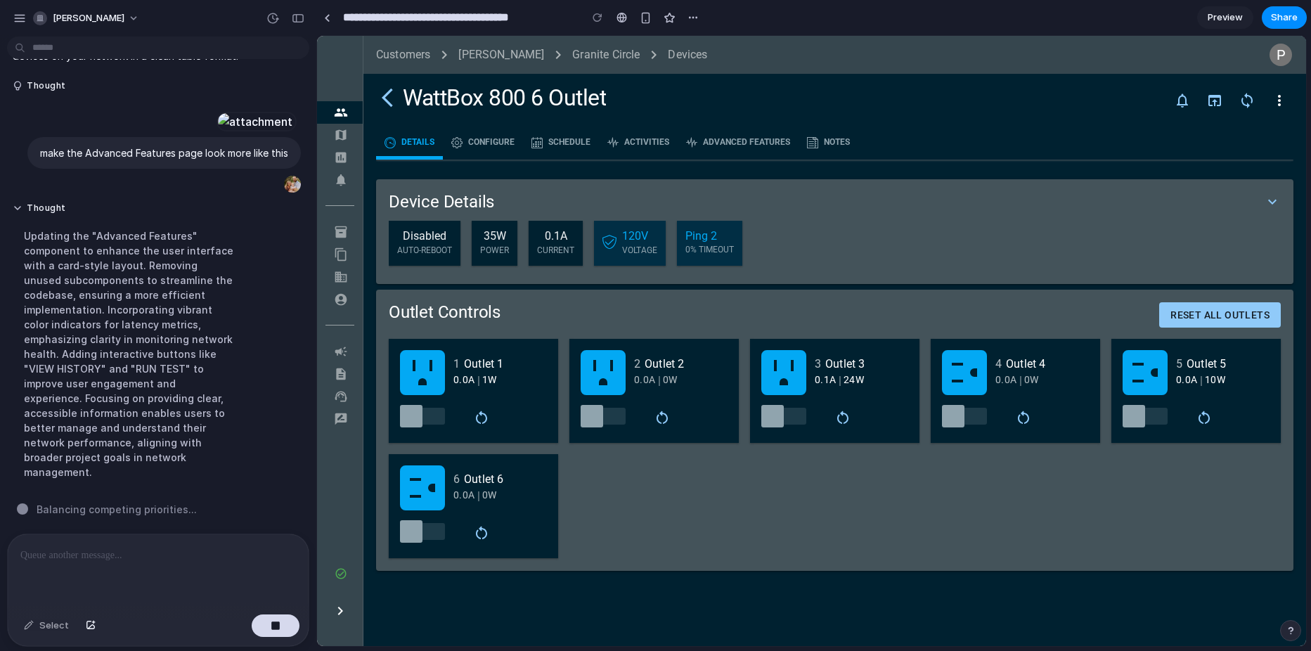
click at [734, 144] on span at bounding box center [738, 143] width 121 height 34
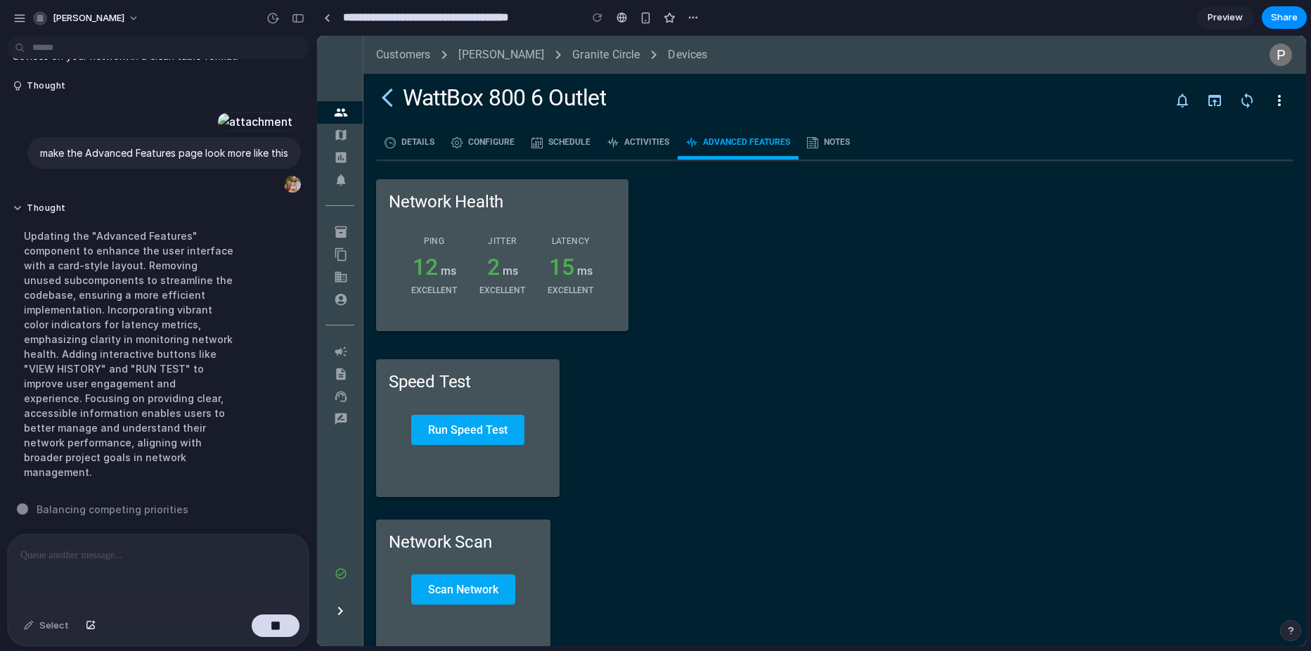
click at [410, 146] on span at bounding box center [409, 143] width 67 height 34
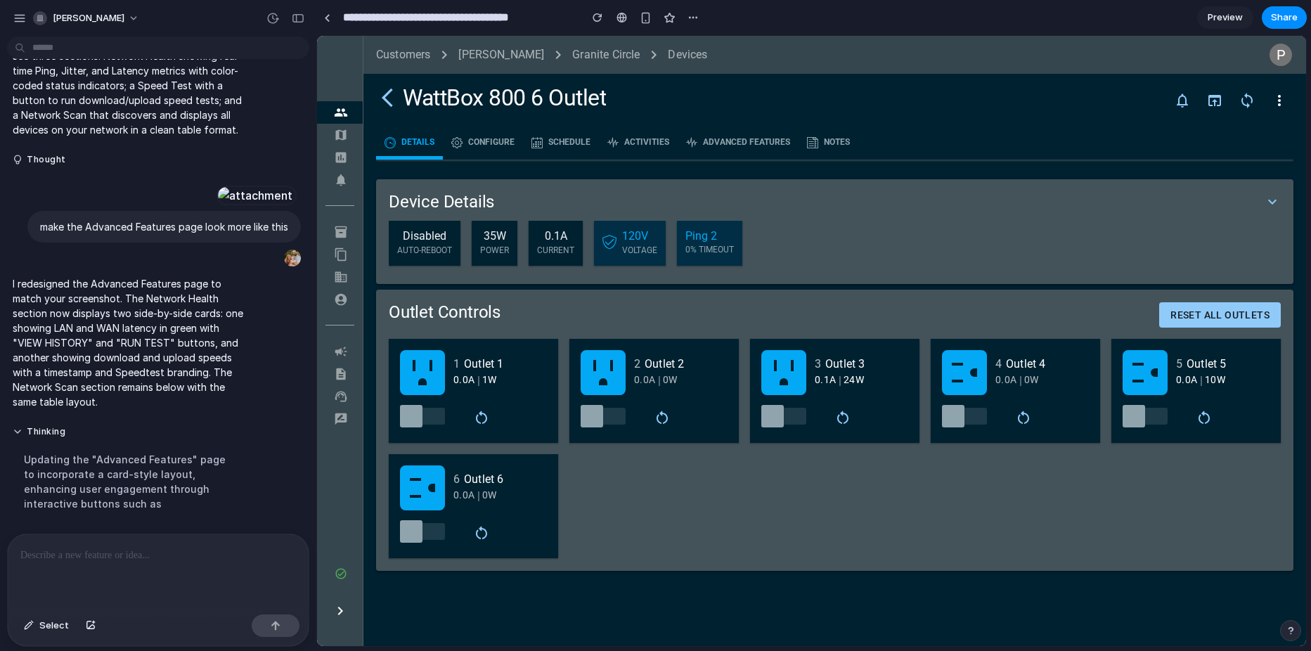
click at [735, 143] on span at bounding box center [738, 143] width 121 height 34
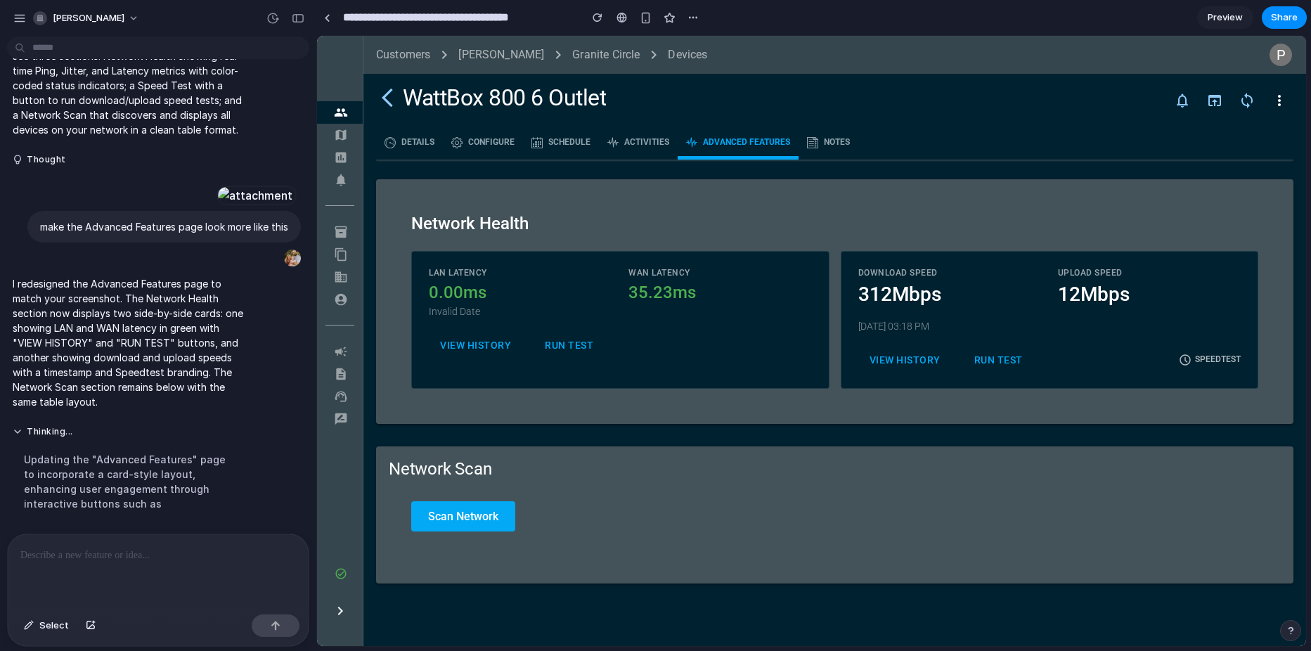
click at [562, 345] on button "RUN TEST" at bounding box center [569, 345] width 71 height 22
click at [463, 342] on button "VIEW HISTORY" at bounding box center [476, 345] width 94 height 22
click at [574, 343] on button "RUN TEST" at bounding box center [569, 345] width 71 height 22
click at [1000, 359] on button "RUN TEST" at bounding box center [998, 360] width 71 height 22
click at [916, 363] on button "VIEW HISTORY" at bounding box center [905, 360] width 94 height 22
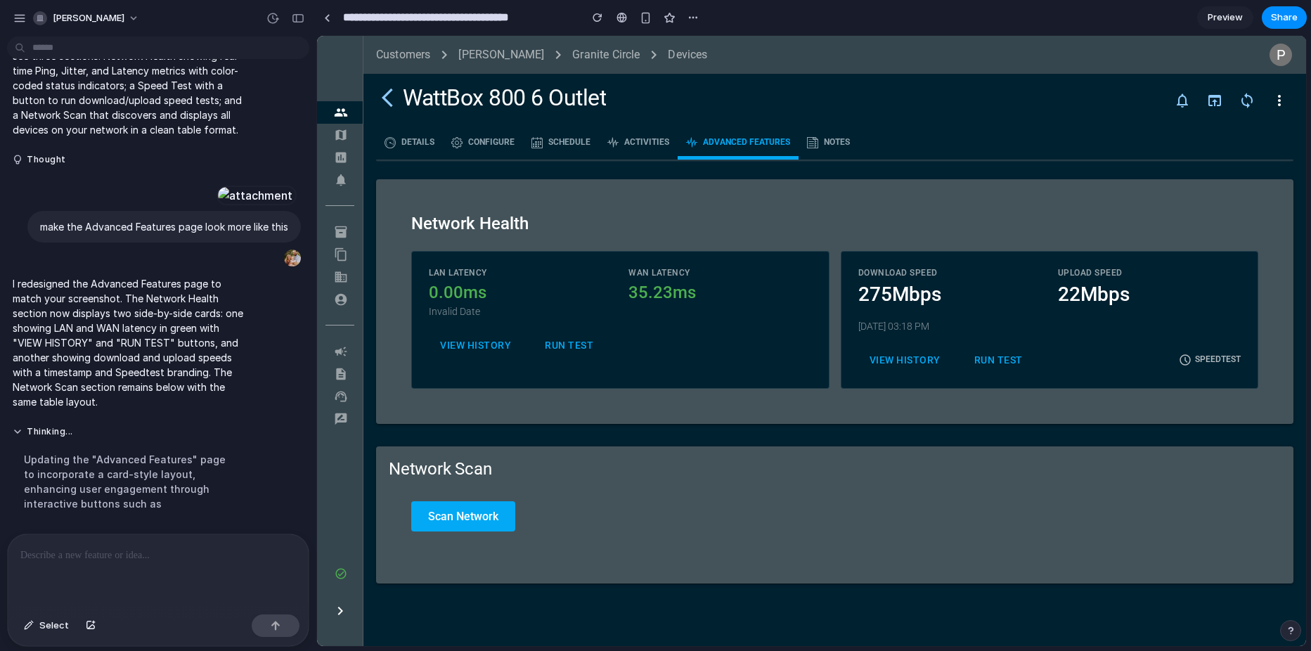
click at [566, 344] on button "RUN TEST" at bounding box center [569, 345] width 71 height 22
click at [475, 516] on button "Scan Network" at bounding box center [463, 516] width 104 height 30
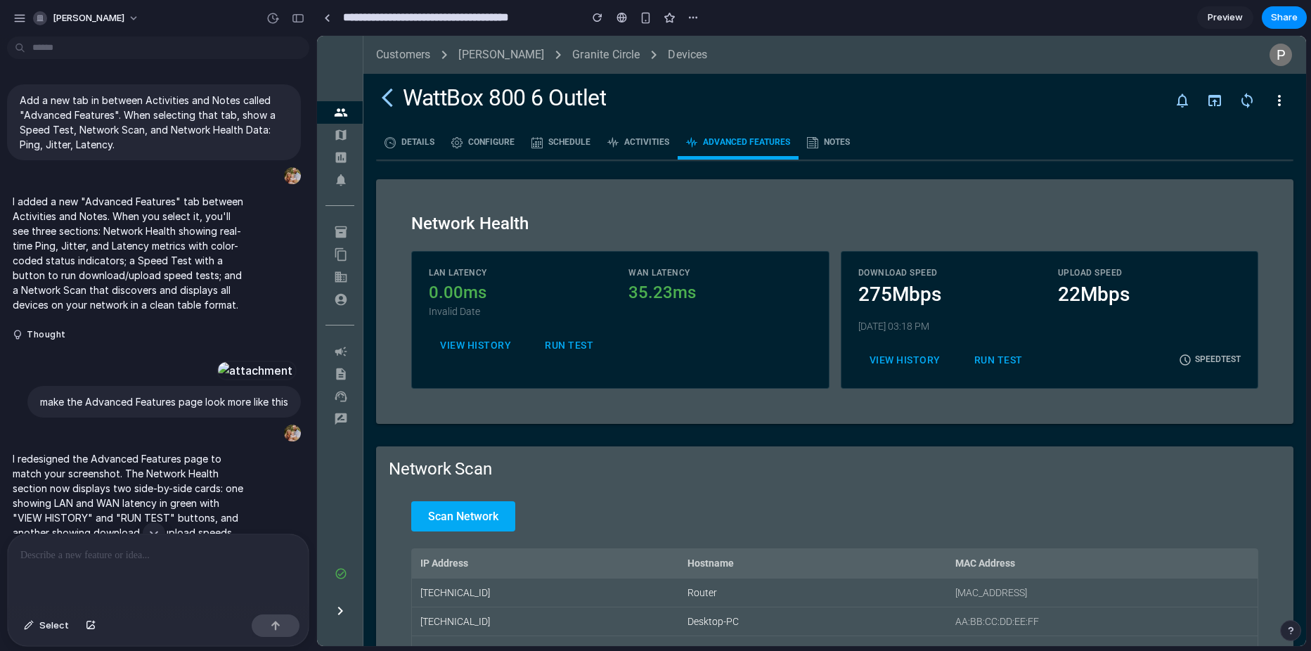
click at [423, 141] on span at bounding box center [409, 143] width 67 height 34
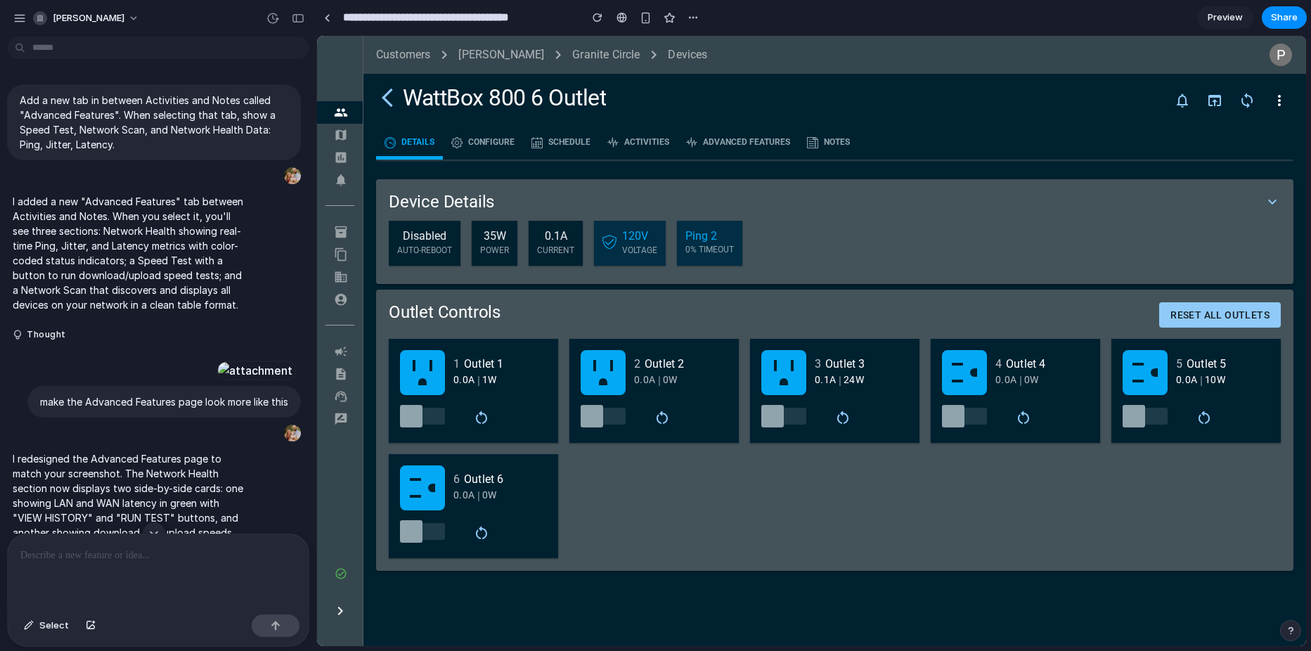
click at [418, 129] on span at bounding box center [409, 143] width 67 height 34
click at [739, 143] on span at bounding box center [738, 143] width 121 height 34
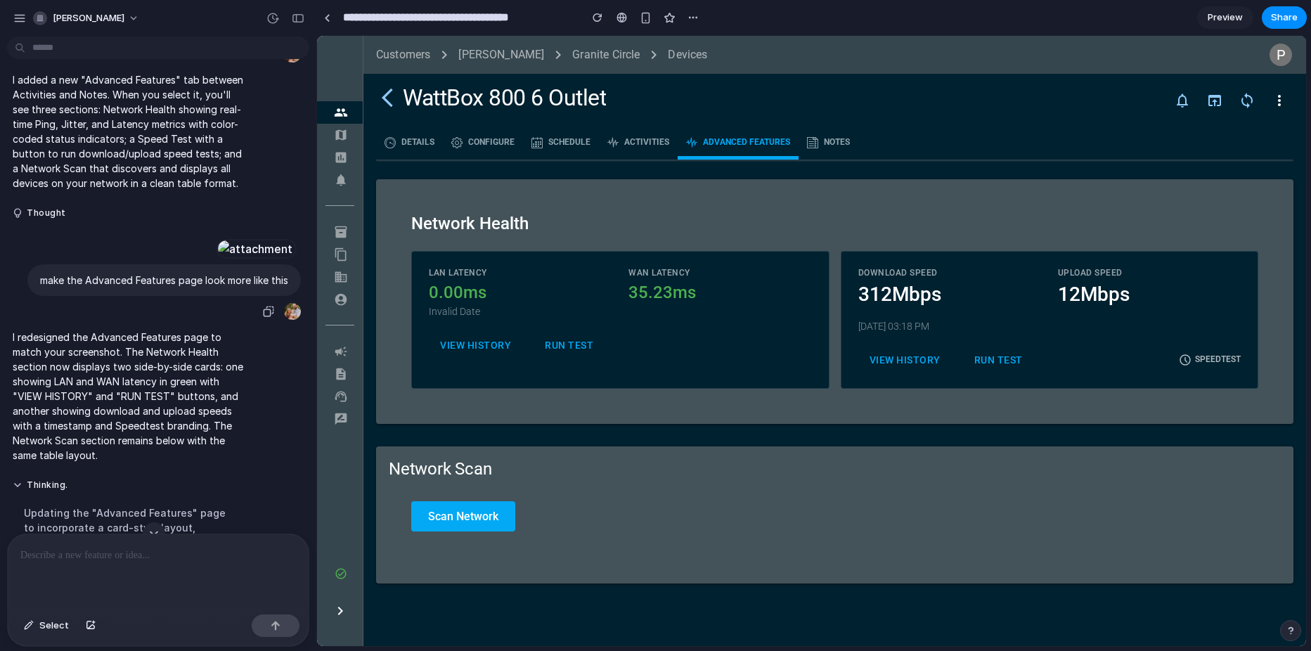
scroll to position [141, 0]
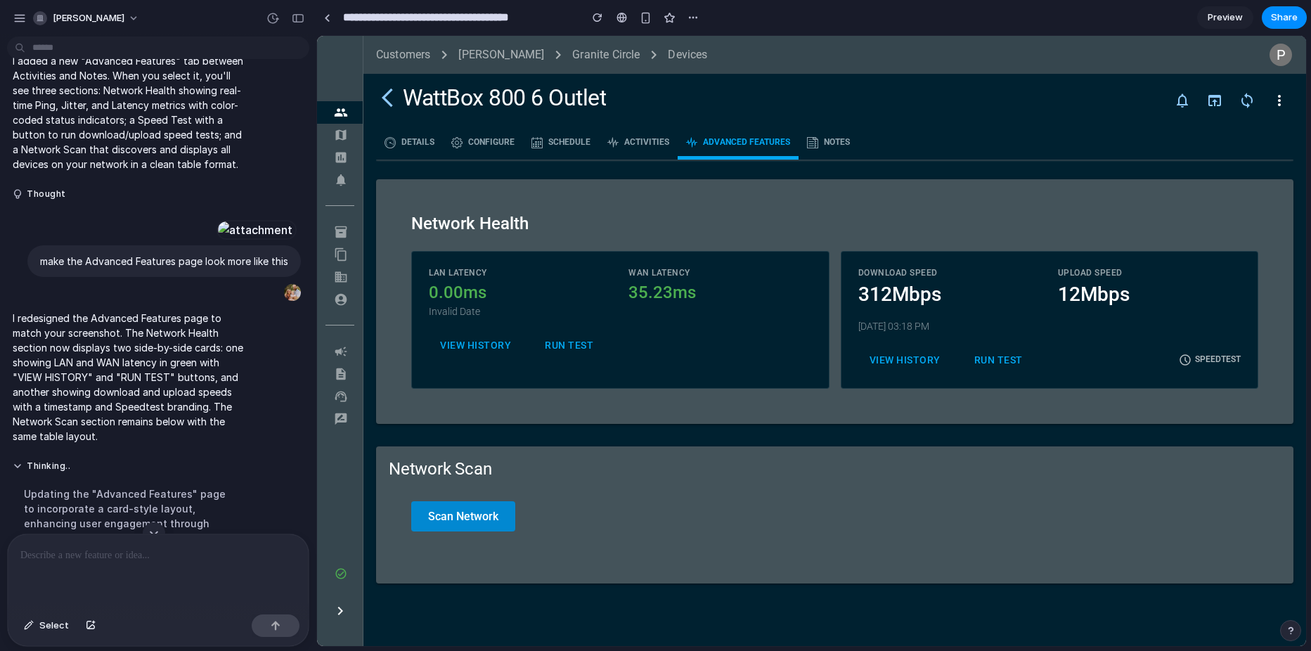
click at [475, 508] on button "Scan Network" at bounding box center [463, 516] width 104 height 30
drag, startPoint x: 577, startPoint y: 344, endPoint x: 761, endPoint y: 352, distance: 183.7
click at [583, 344] on button "RUN TEST" at bounding box center [569, 345] width 71 height 22
click at [991, 353] on button "RUN TEST" at bounding box center [998, 360] width 71 height 22
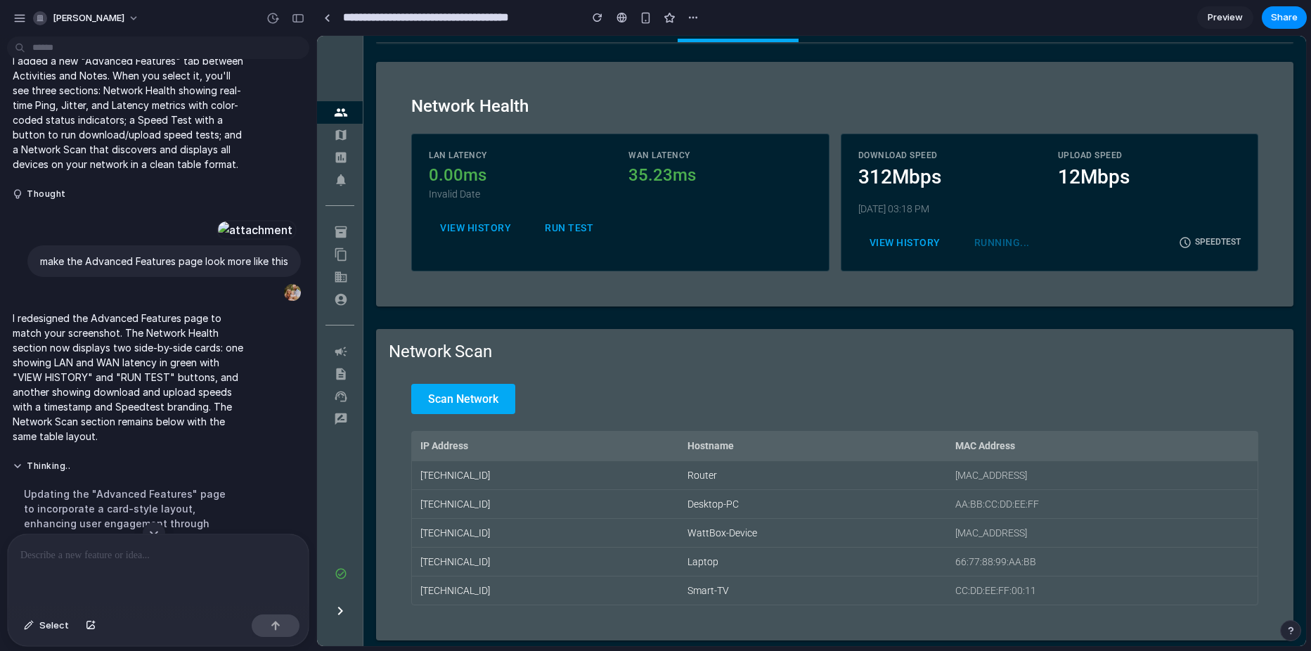
scroll to position [121, 0]
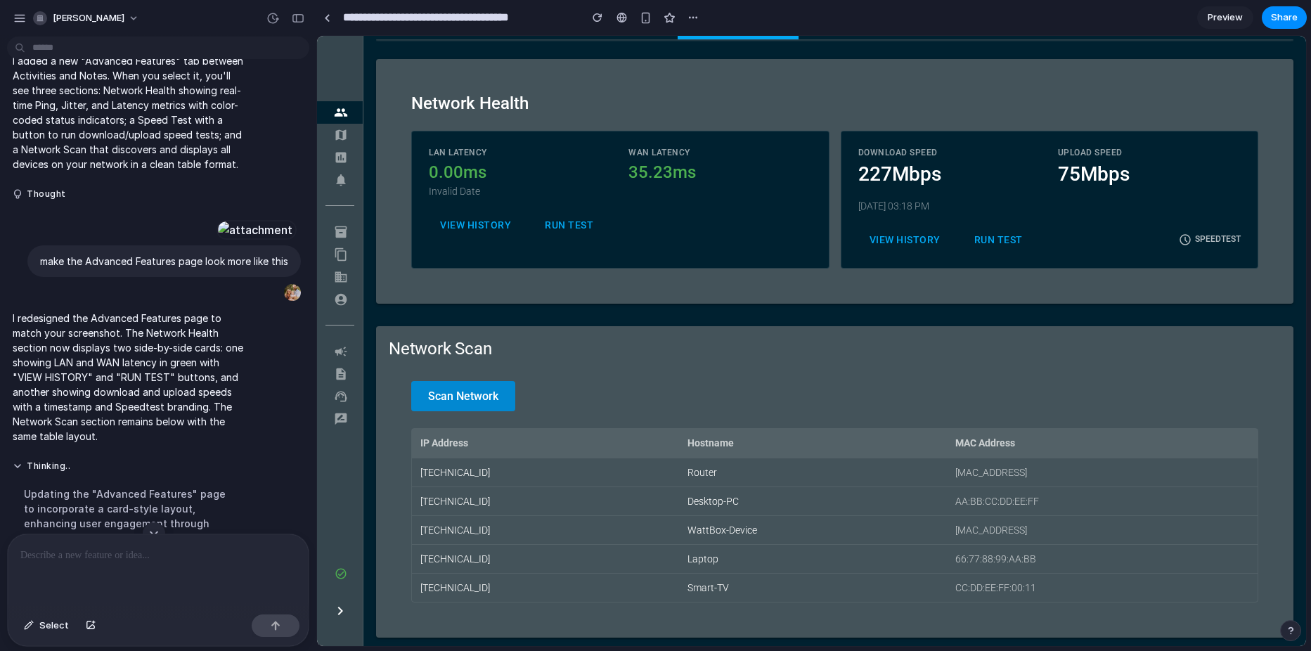
click at [468, 392] on button "Scan Network" at bounding box center [463, 396] width 104 height 30
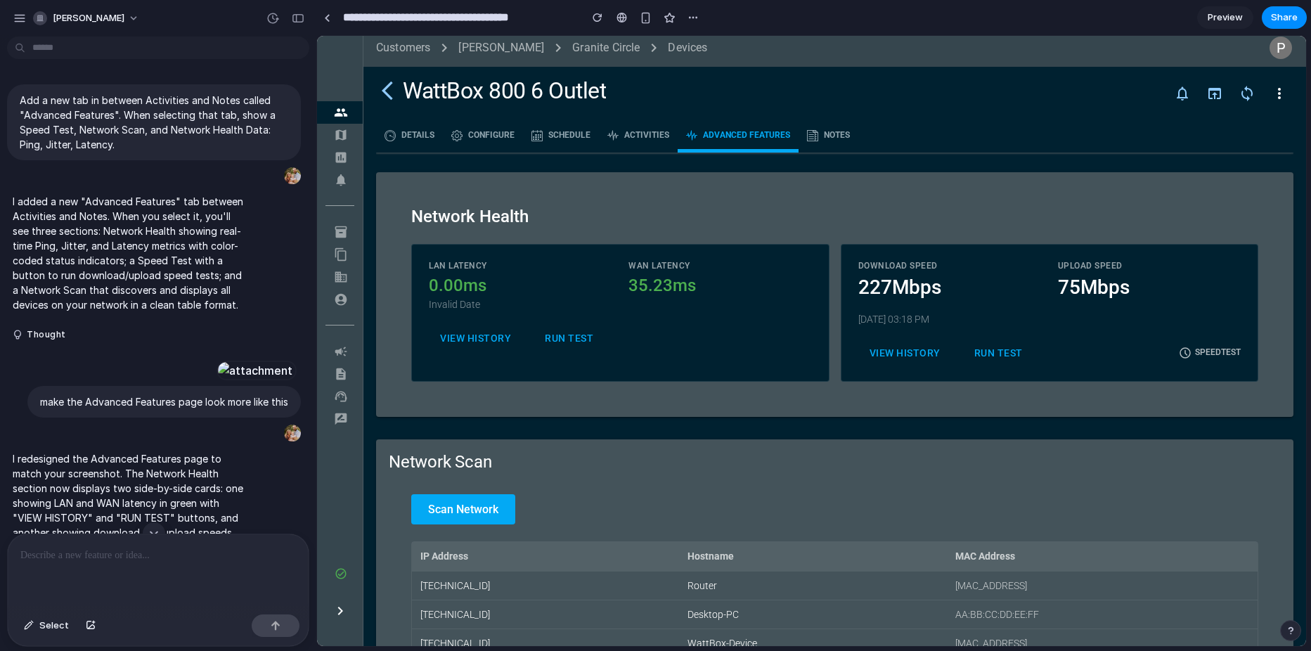
scroll to position [0, 0]
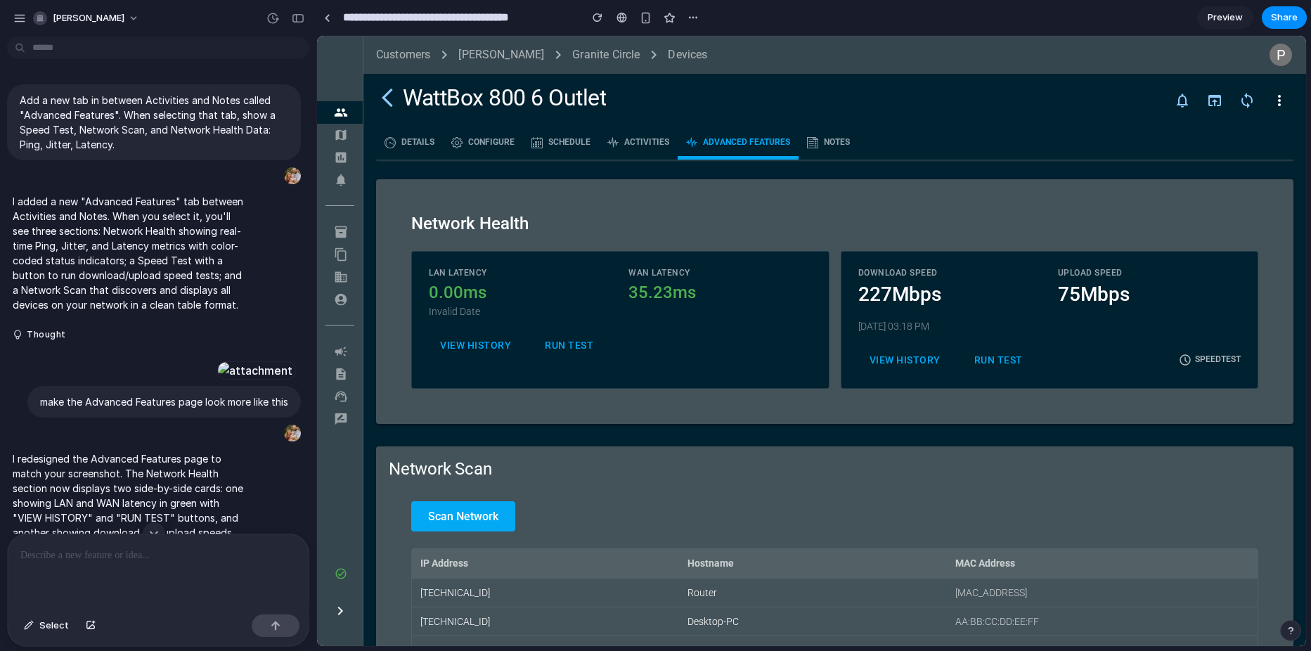
click at [406, 148] on span at bounding box center [409, 143] width 67 height 34
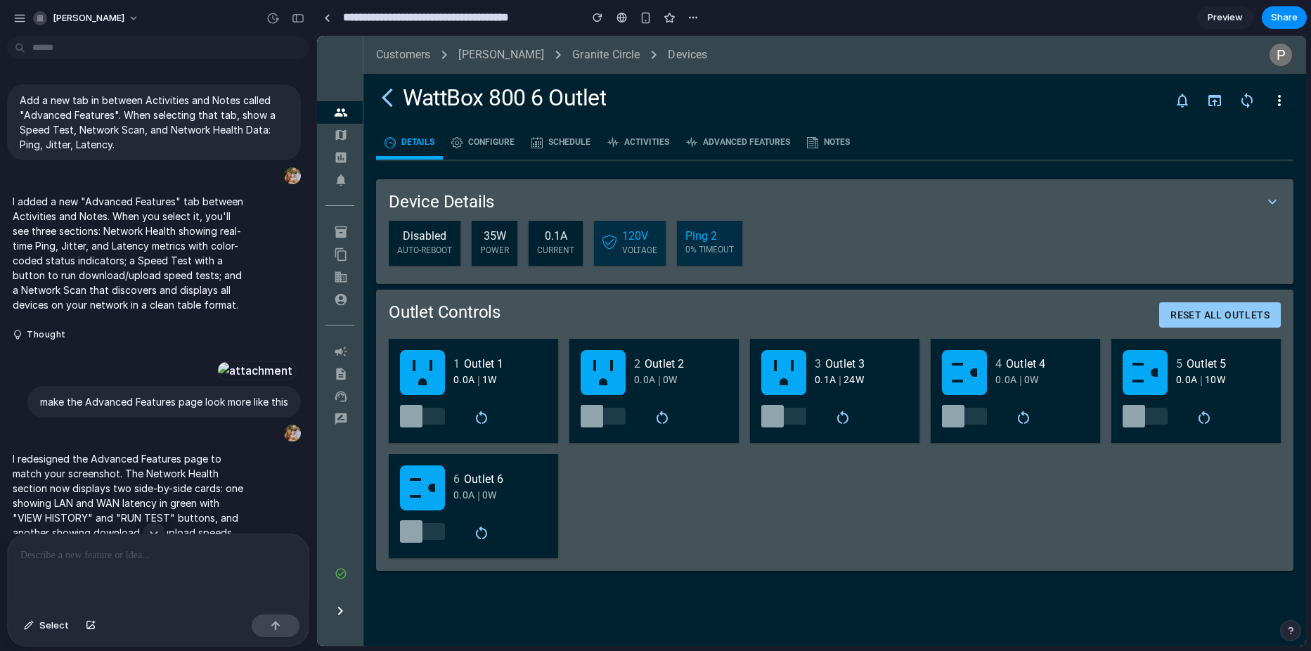
click at [726, 143] on span at bounding box center [738, 143] width 121 height 34
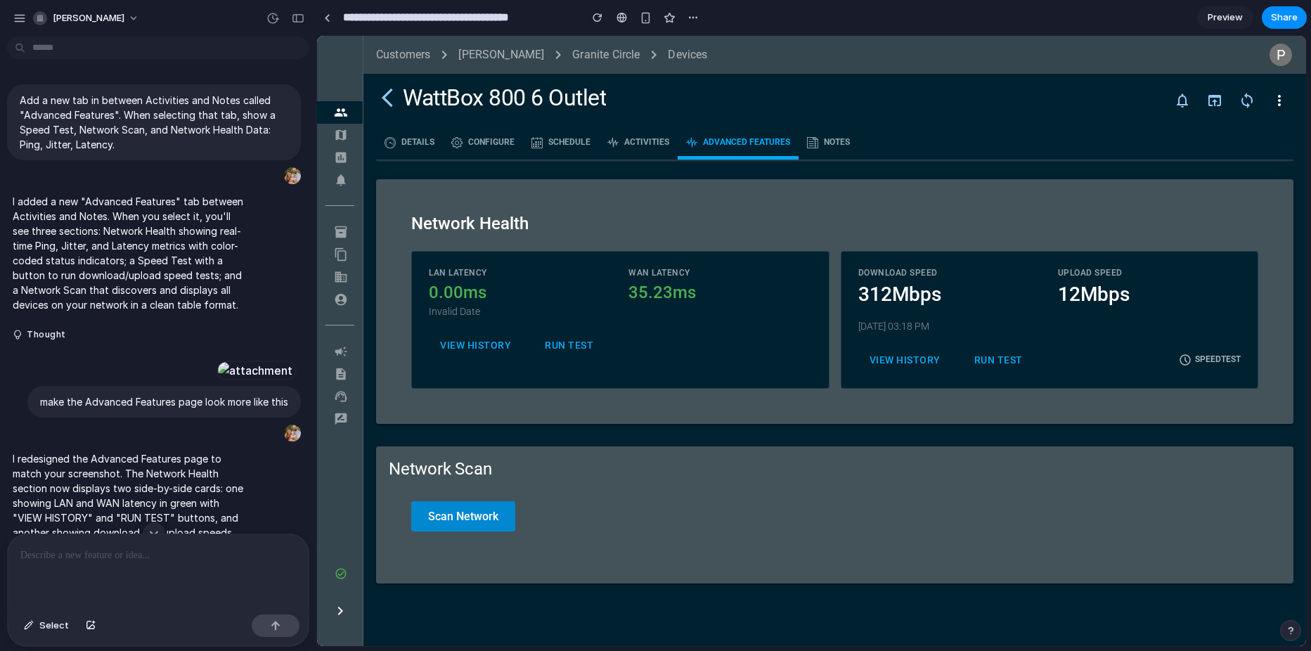
click at [444, 510] on button "Scan Network" at bounding box center [463, 516] width 104 height 30
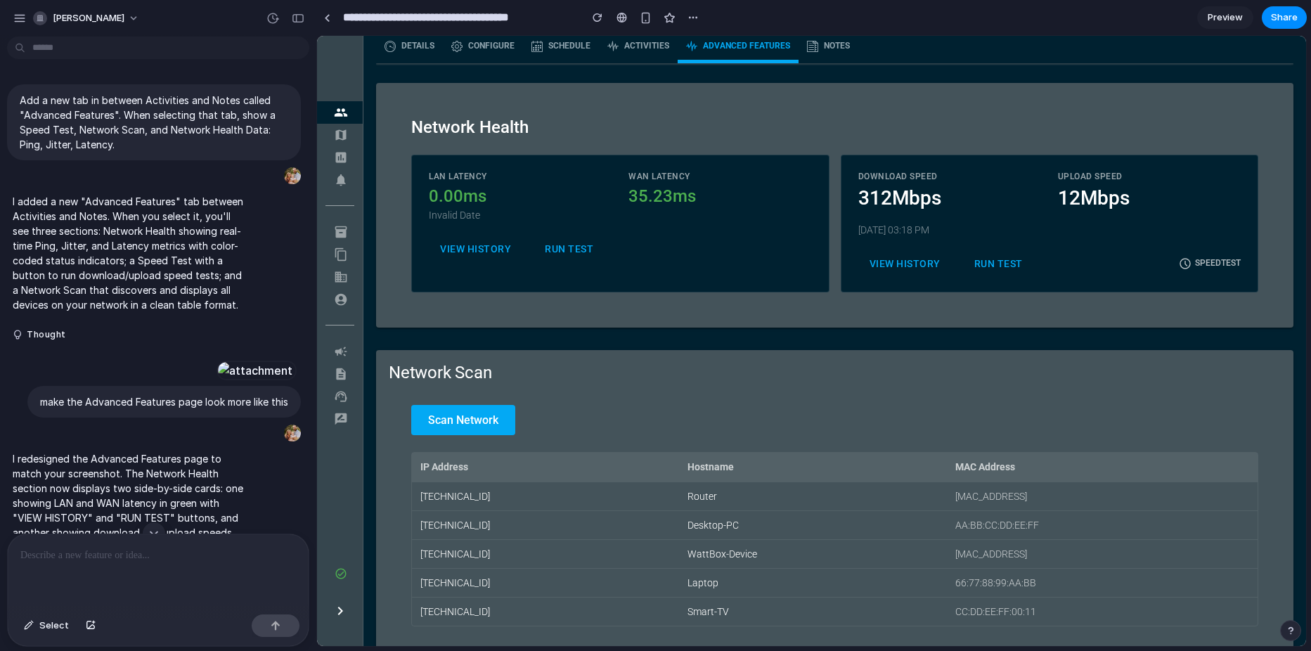
scroll to position [121, 0]
